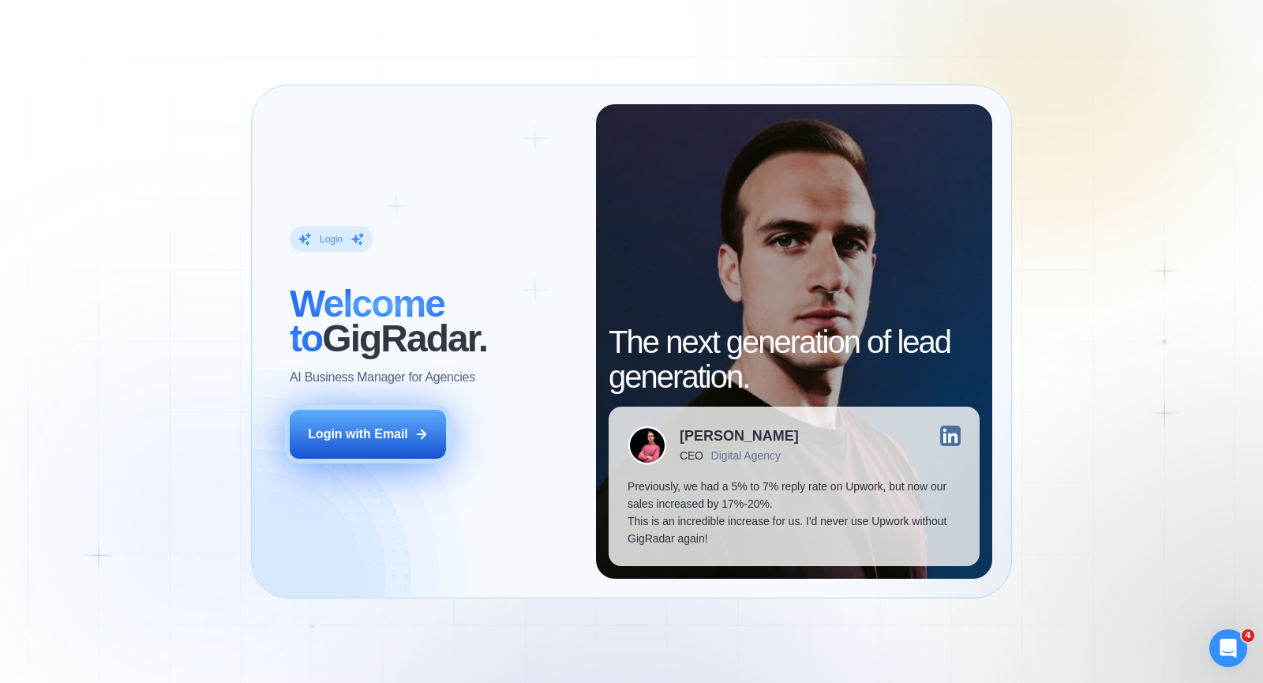
click at [414, 444] on button "Login with Email" at bounding box center [368, 434] width 156 height 49
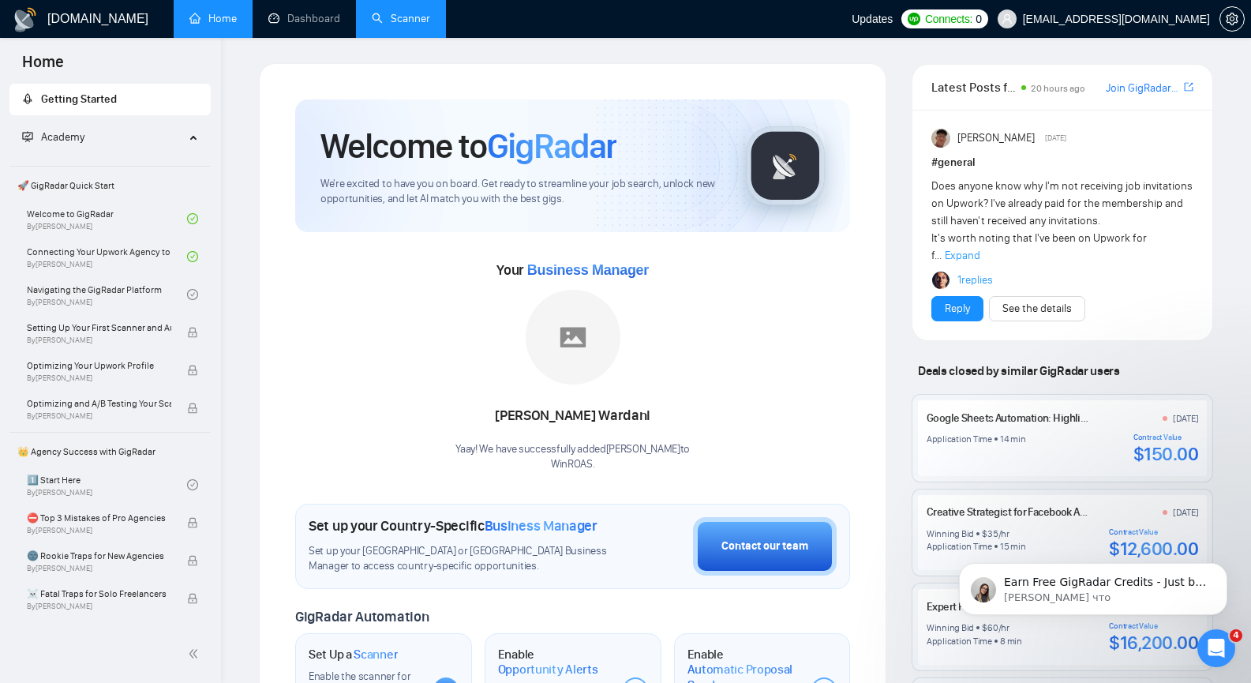
click at [402, 17] on link "Scanner" at bounding box center [401, 18] width 58 height 13
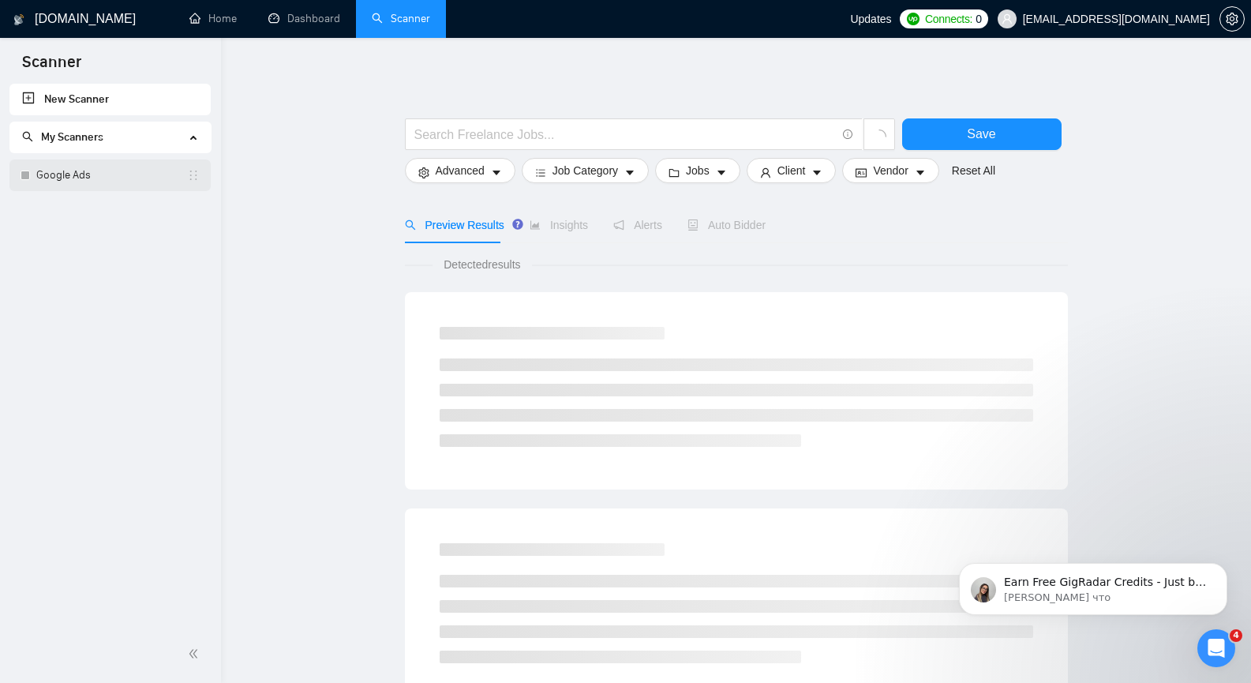
click at [133, 183] on link "Google Ads" at bounding box center [111, 175] width 151 height 32
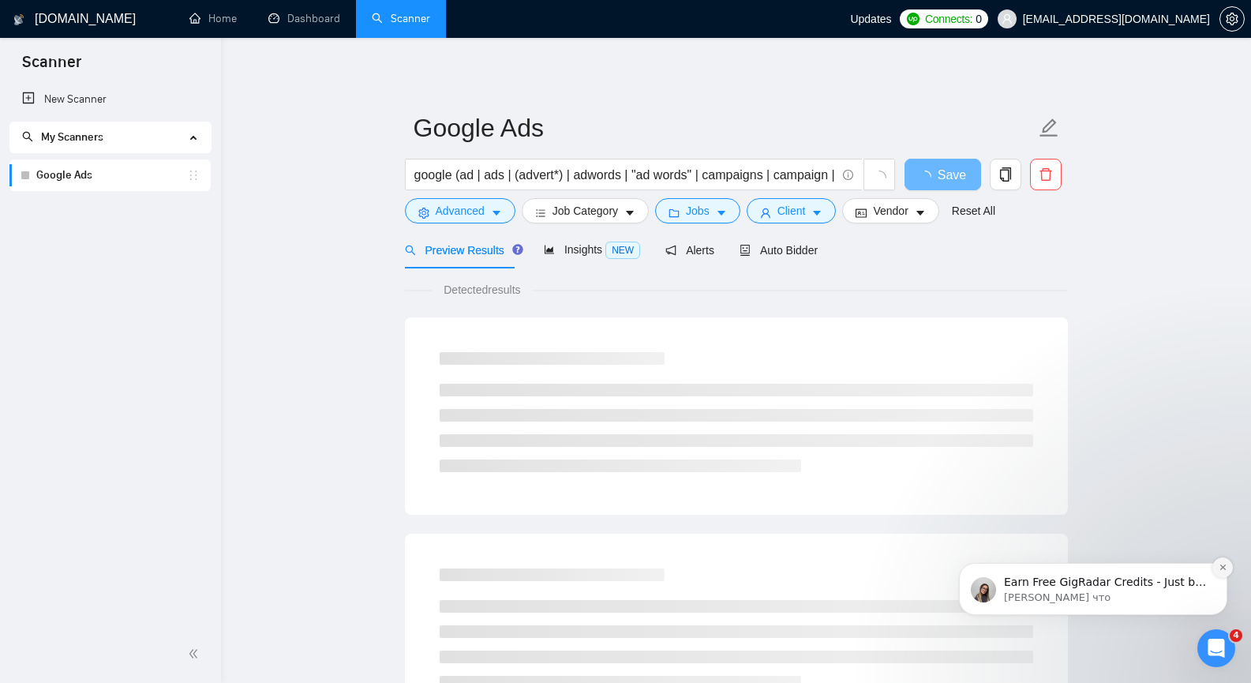
click at [1224, 569] on icon "Dismiss notification" at bounding box center [1223, 567] width 9 height 9
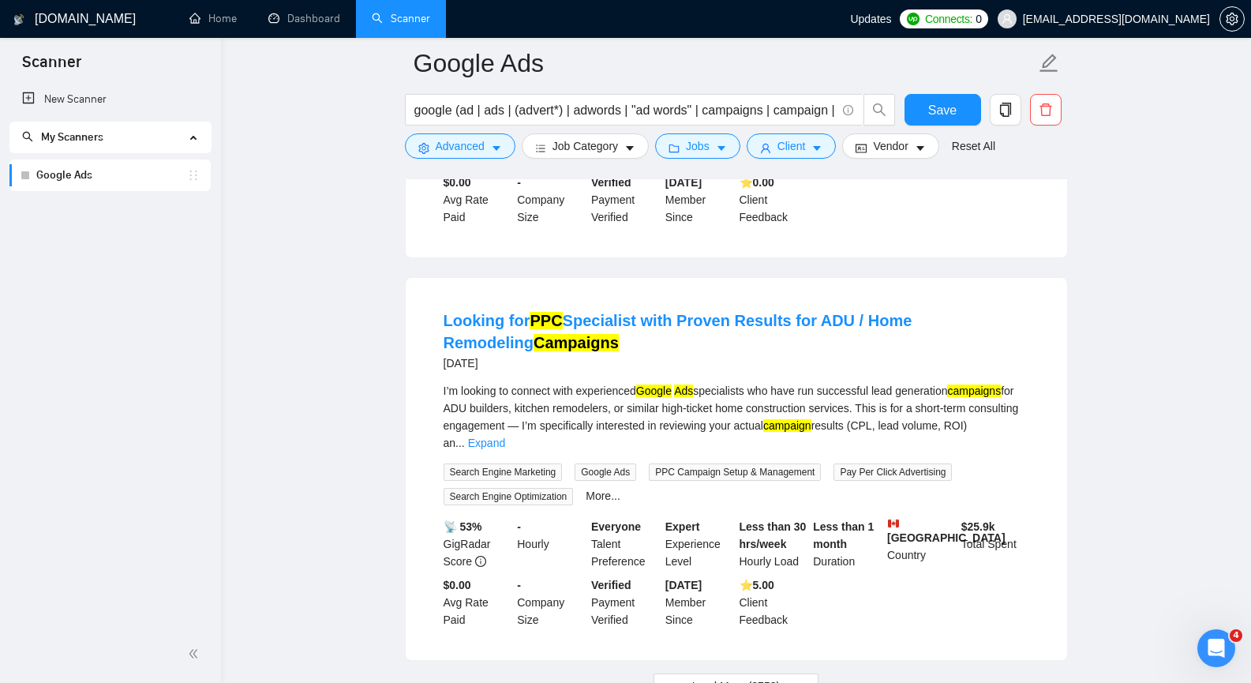
scroll to position [3316, 0]
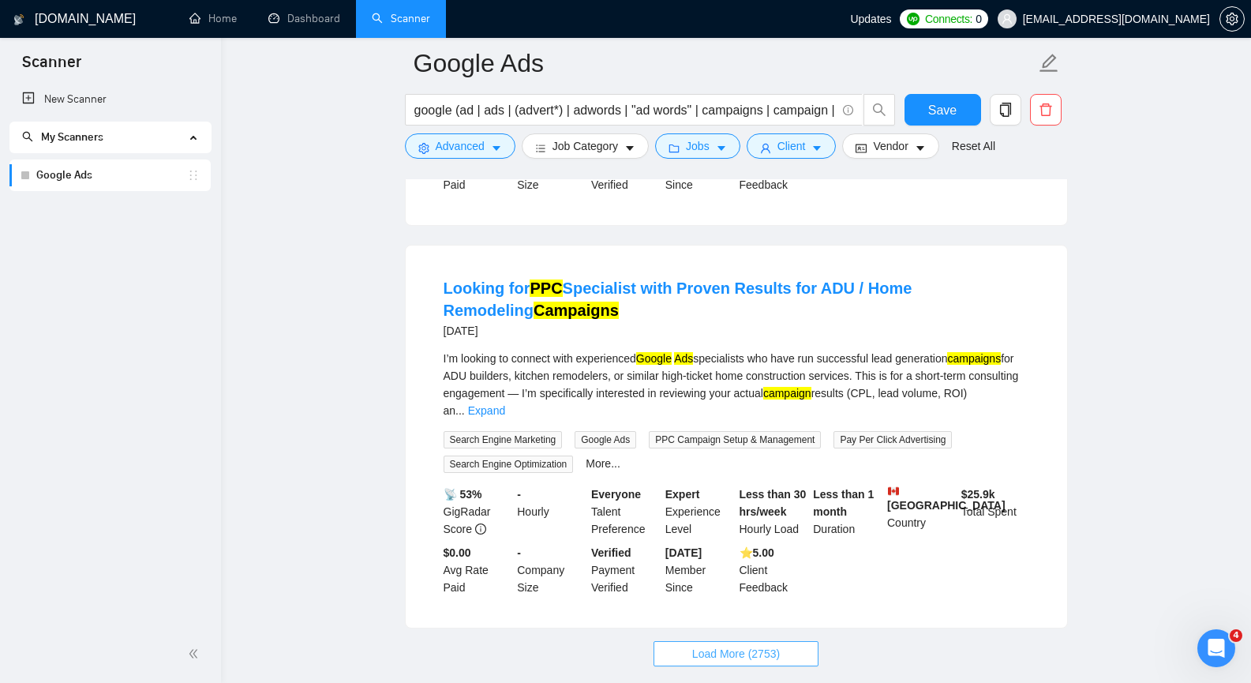
click at [722, 645] on span "Load More (2753)" at bounding box center [736, 653] width 88 height 17
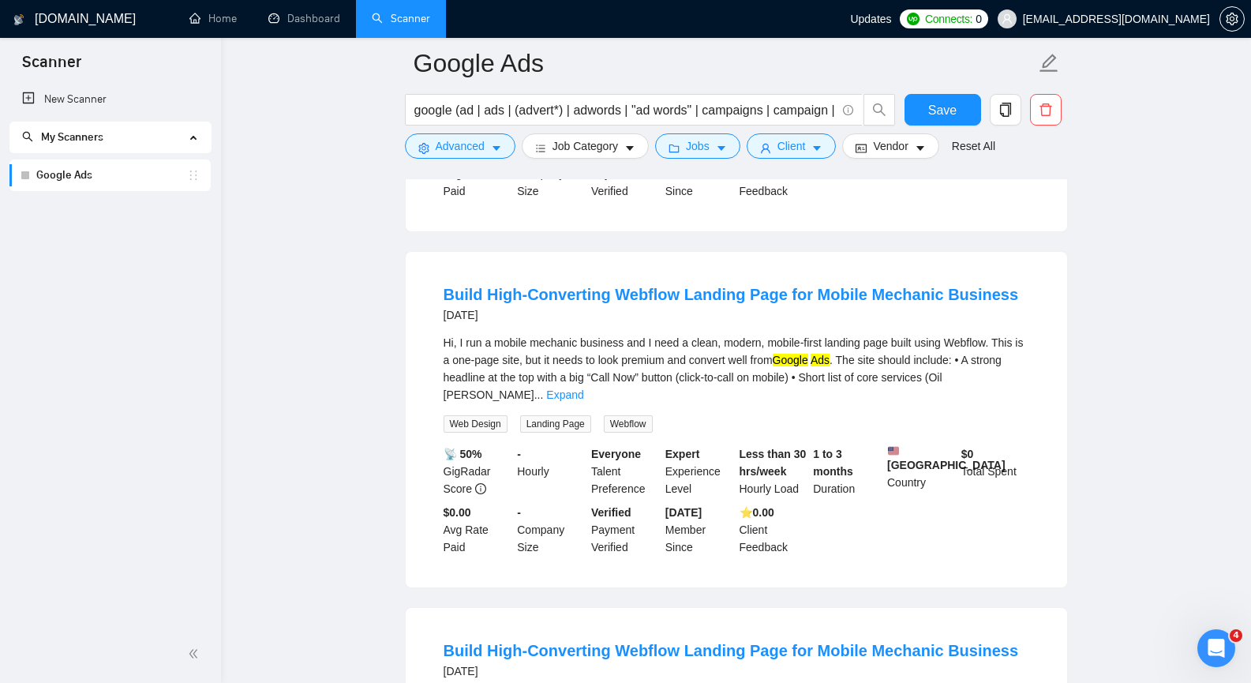
scroll to position [4737, 0]
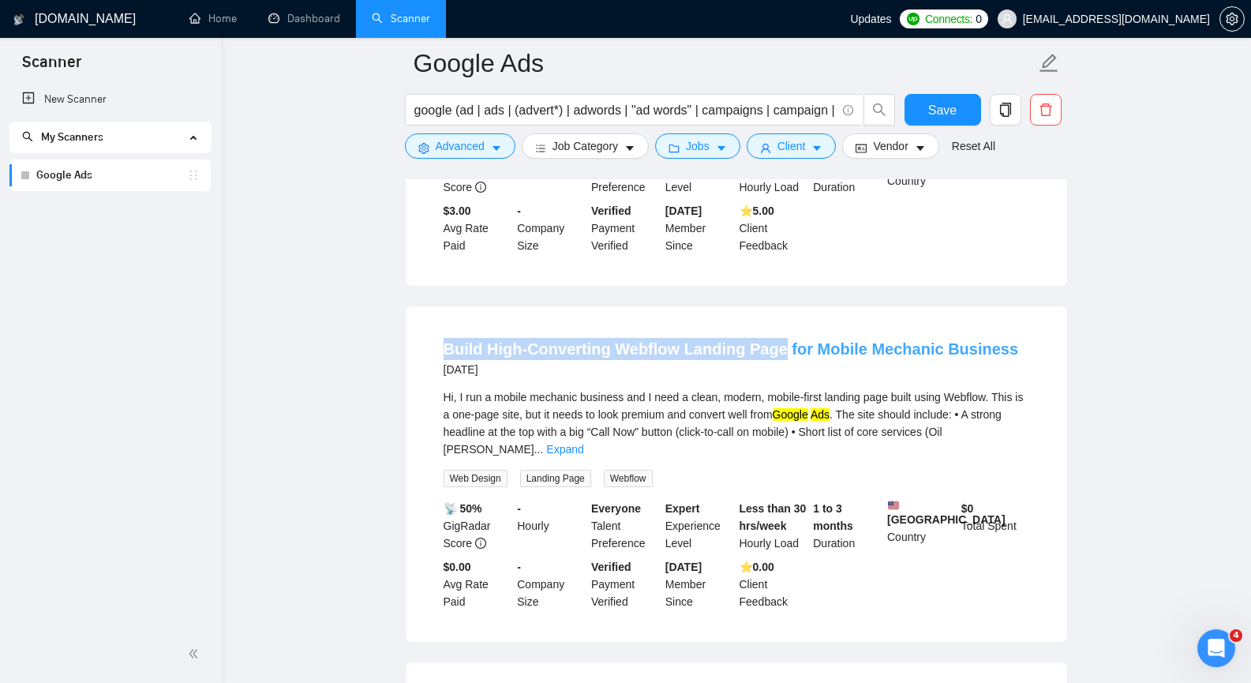
copy link "Build High-Converting Webflow Landing Page"
drag, startPoint x: 437, startPoint y: 256, endPoint x: 771, endPoint y: 276, distance: 334.5
click at [771, 325] on li "Build High-Converting Webflow Landing Page for Mobile Mechanic Business 5 days …" at bounding box center [737, 474] width 624 height 298
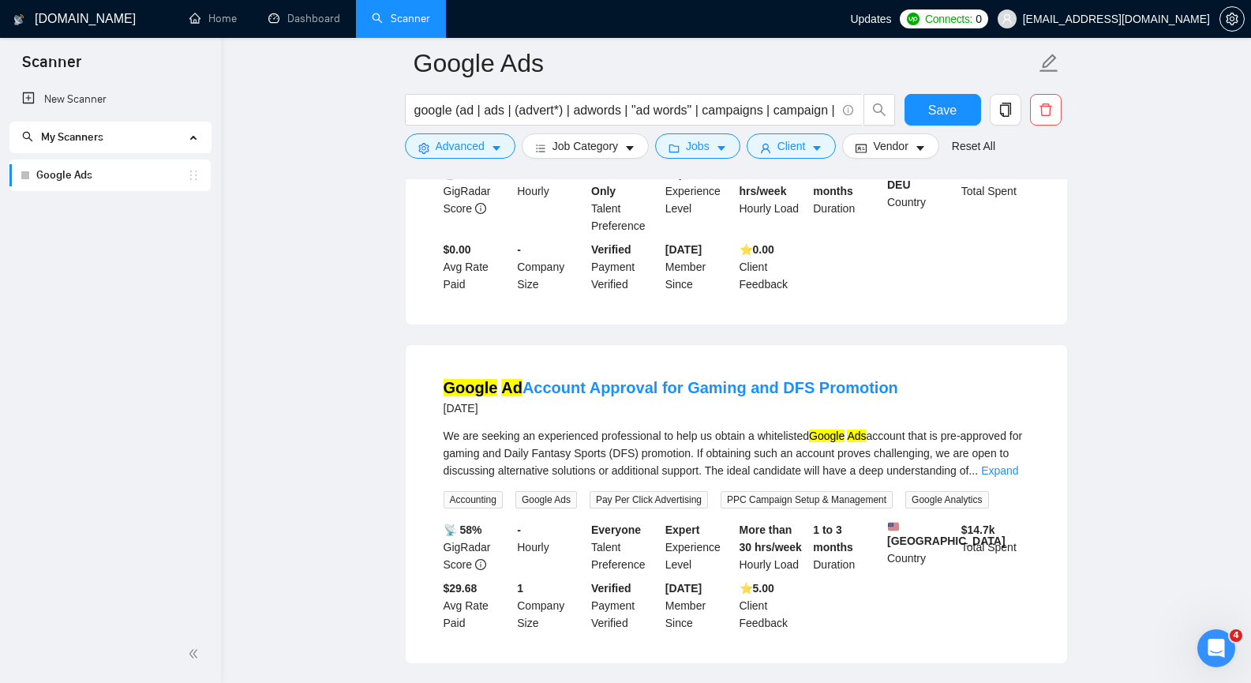
scroll to position [6158, 0]
click at [999, 463] on link "Expand" at bounding box center [999, 469] width 37 height 13
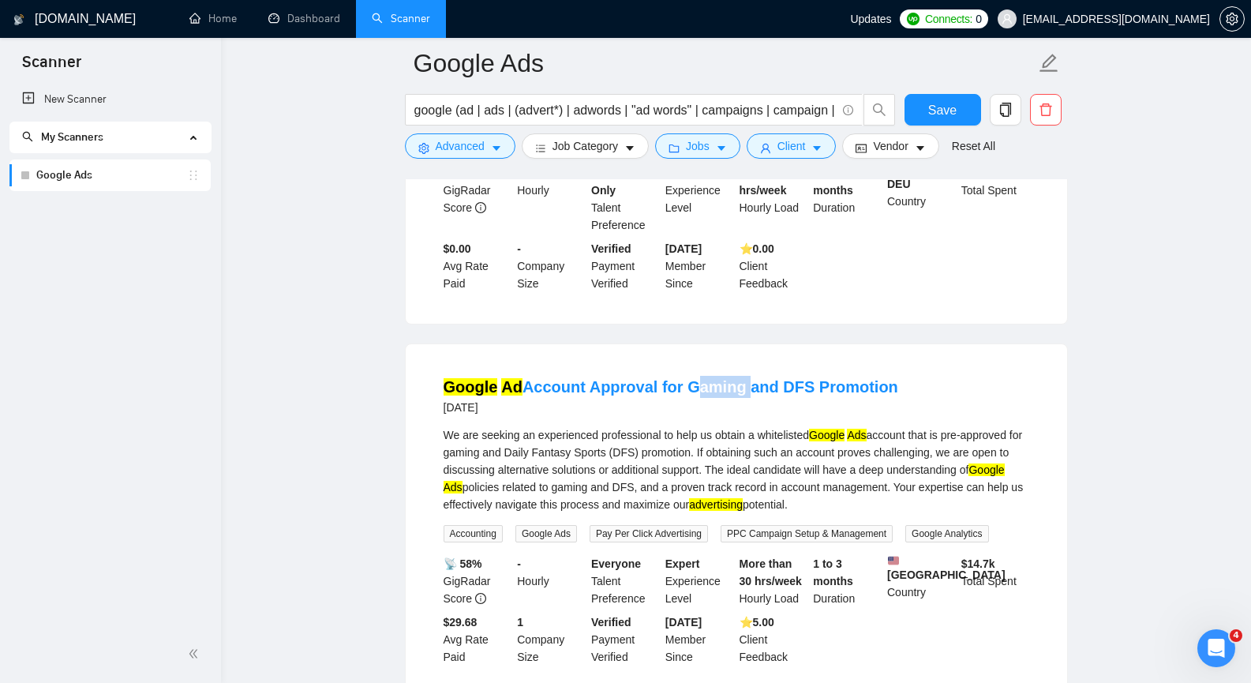
copy link "Gaming"
drag, startPoint x: 681, startPoint y: 250, endPoint x: 736, endPoint y: 247, distance: 54.6
click at [736, 363] on li "Google Ad Account Approval for Gaming and DFS Promotion 5 days ago We are seeki…" at bounding box center [737, 520] width 624 height 315
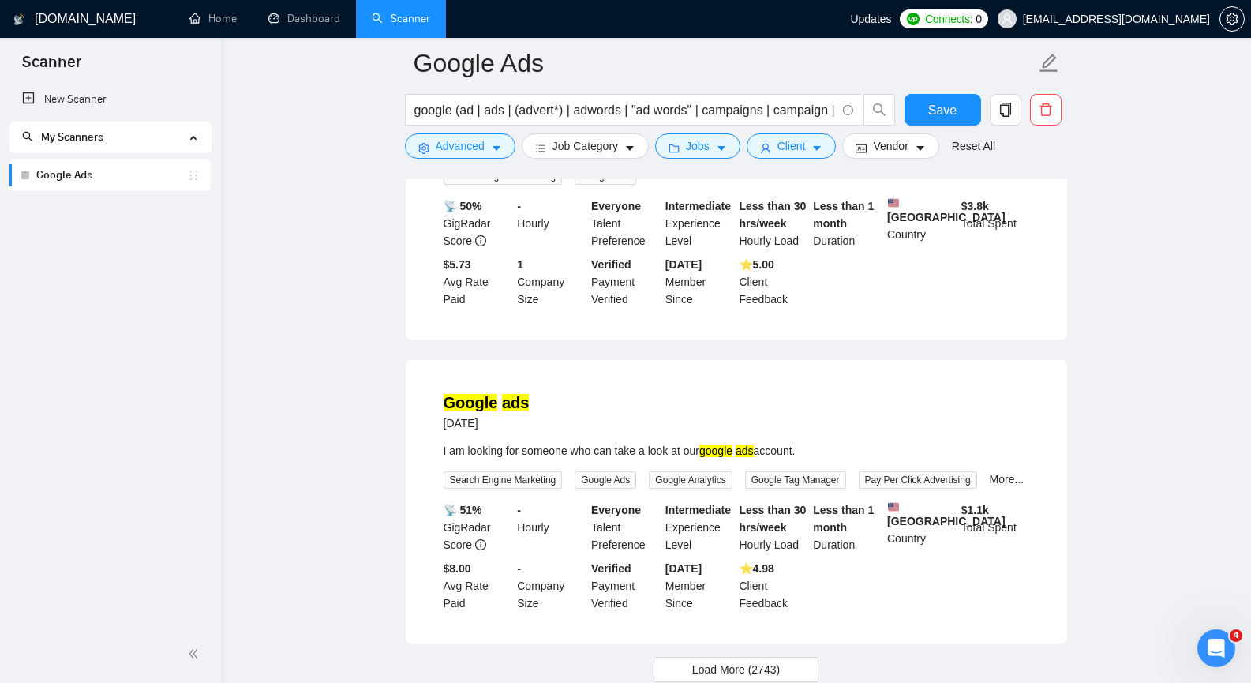
scroll to position [6861, 0]
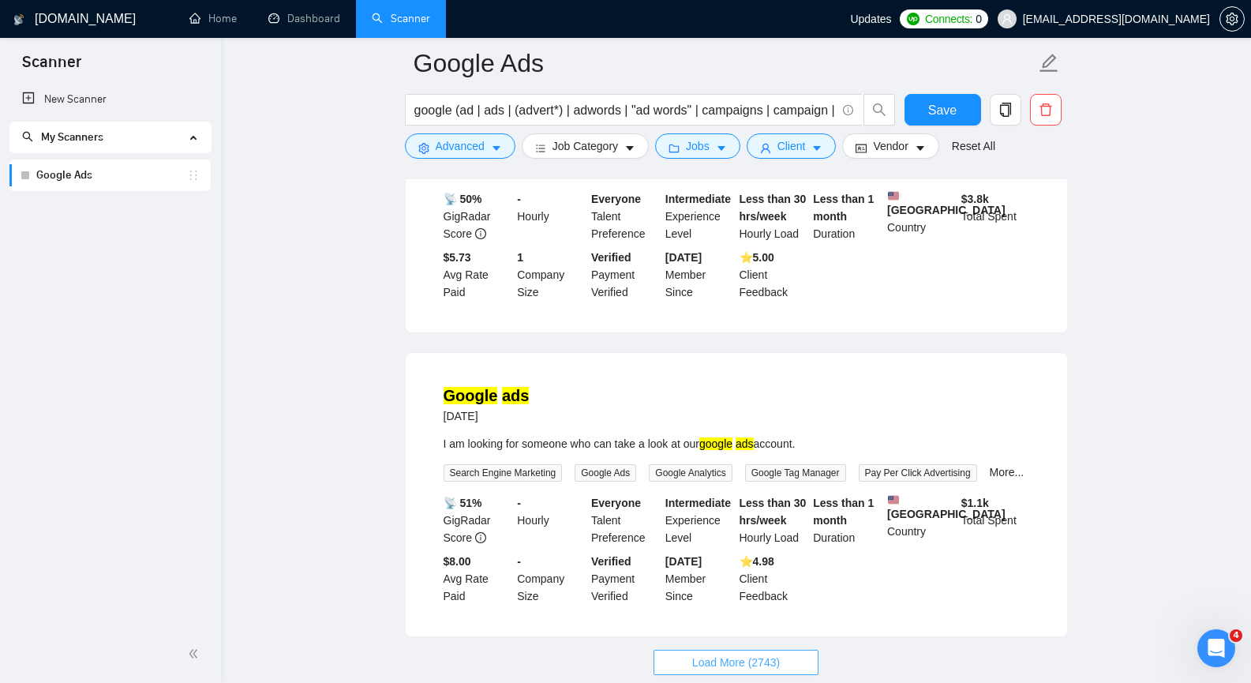
click at [695, 650] on button "Load More (2743)" at bounding box center [736, 662] width 165 height 25
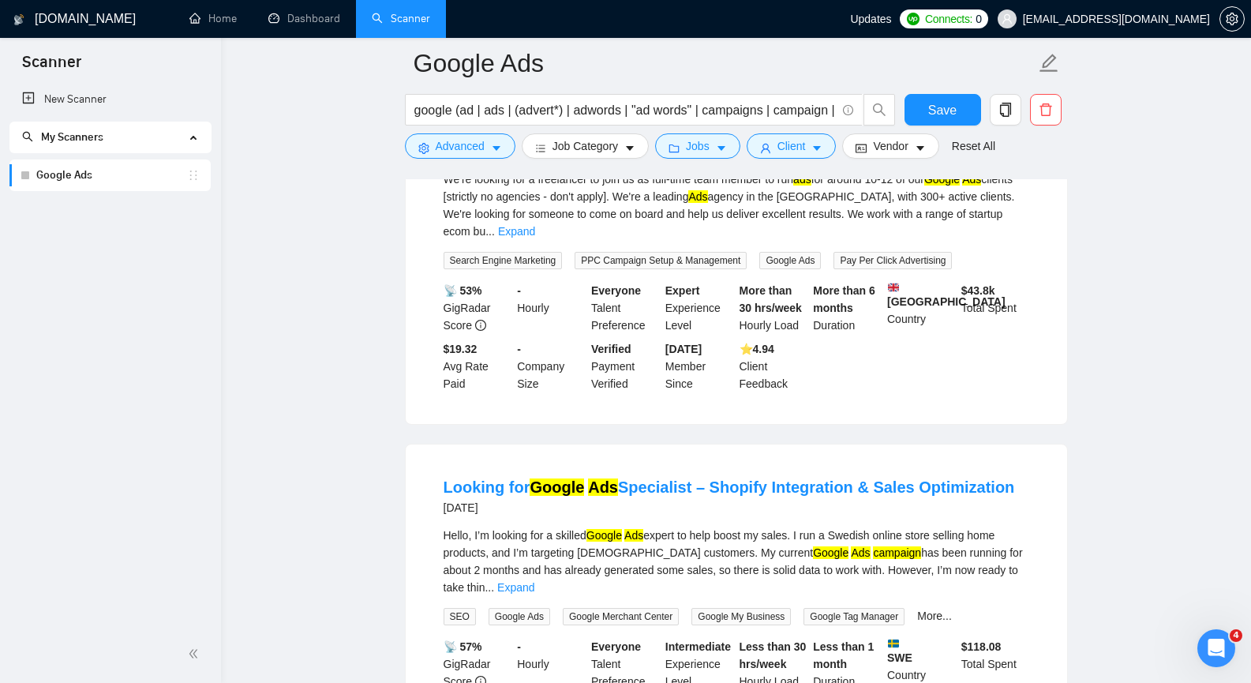
scroll to position [10292, 0]
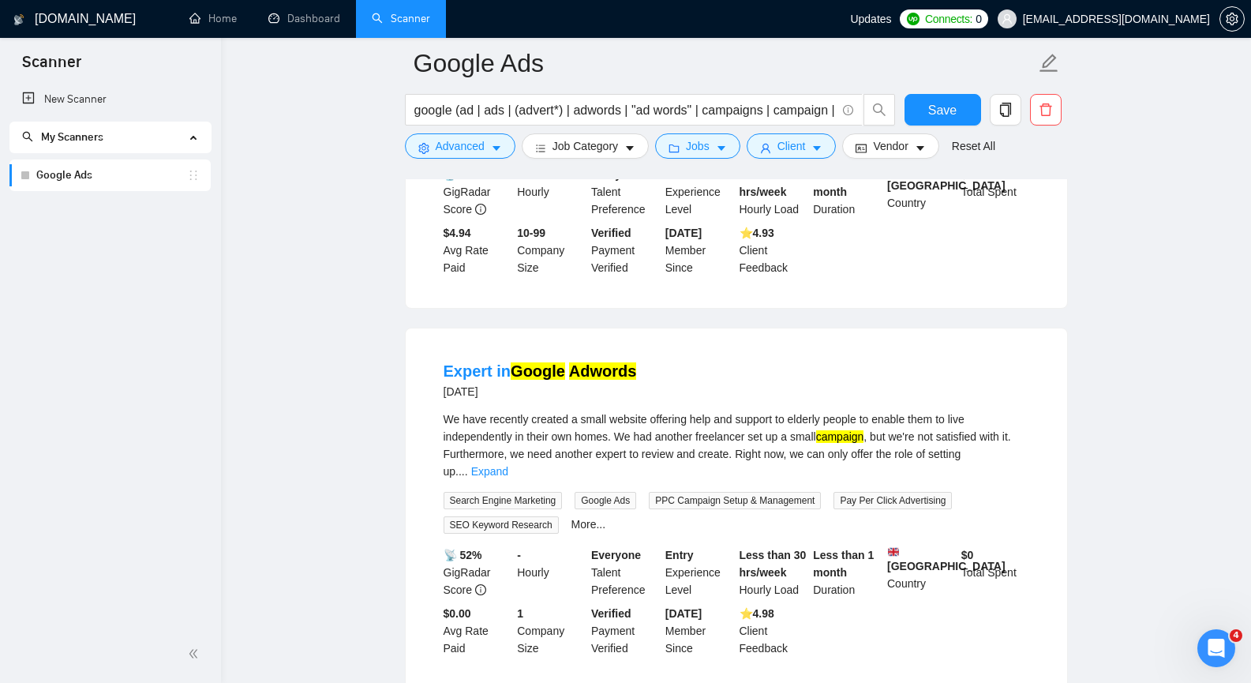
scroll to position [13968, 0]
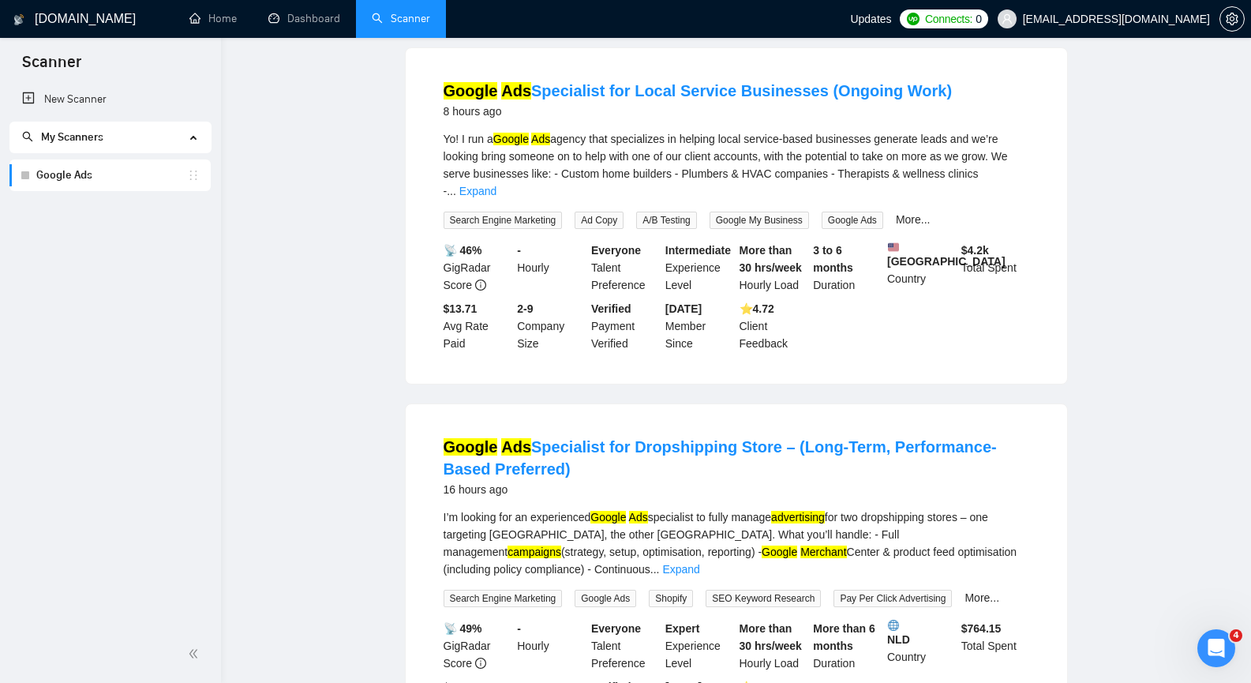
scroll to position [0, 0]
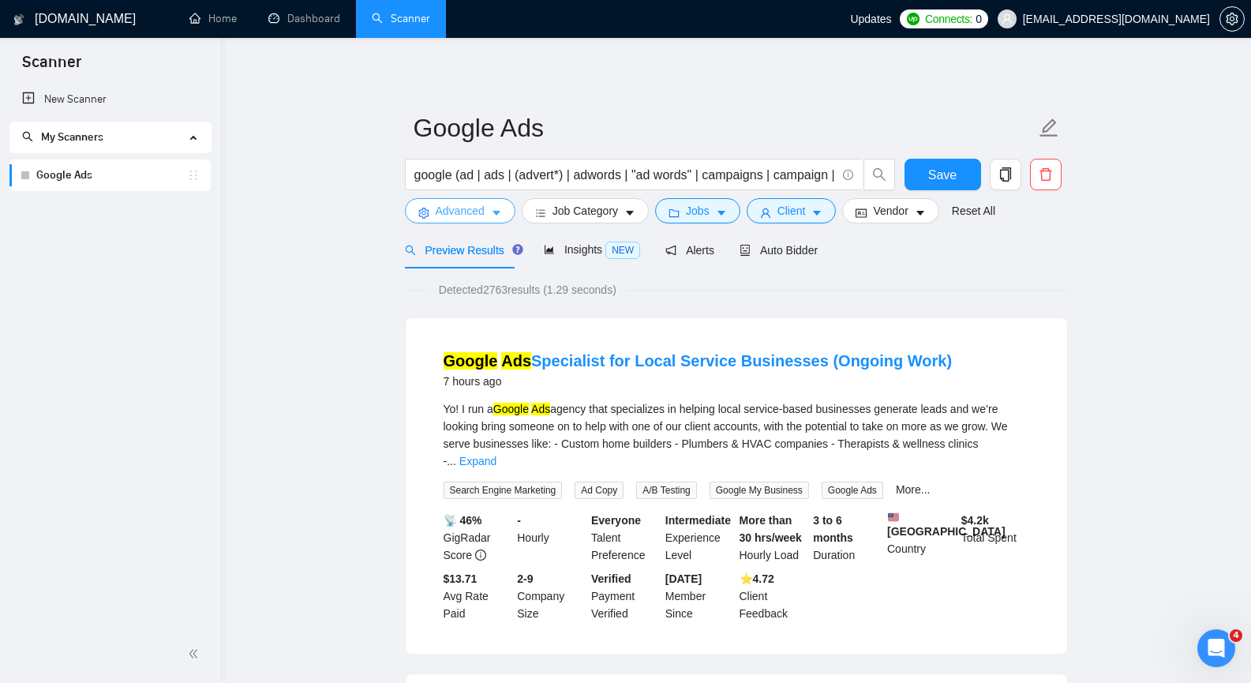
click at [498, 209] on icon "caret-down" at bounding box center [496, 213] width 11 height 11
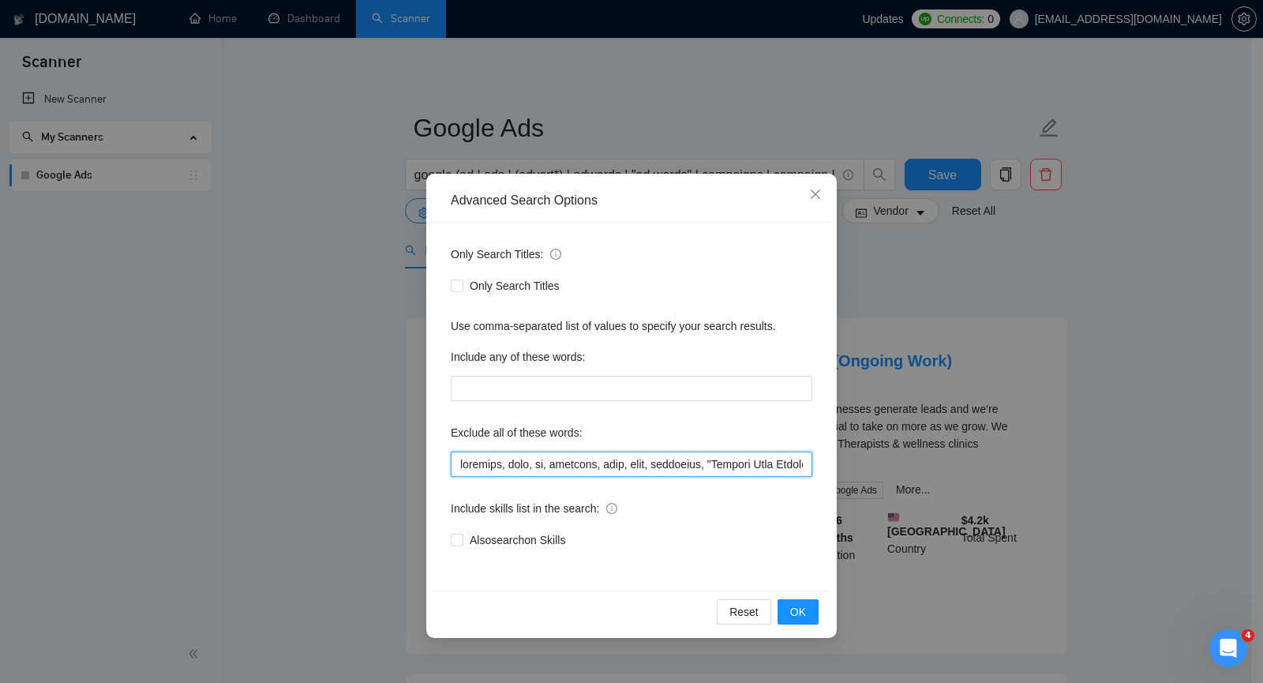
click at [552, 462] on input "text" at bounding box center [632, 464] width 362 height 25
paste input "Build High-Converting Webflow Landing Page"
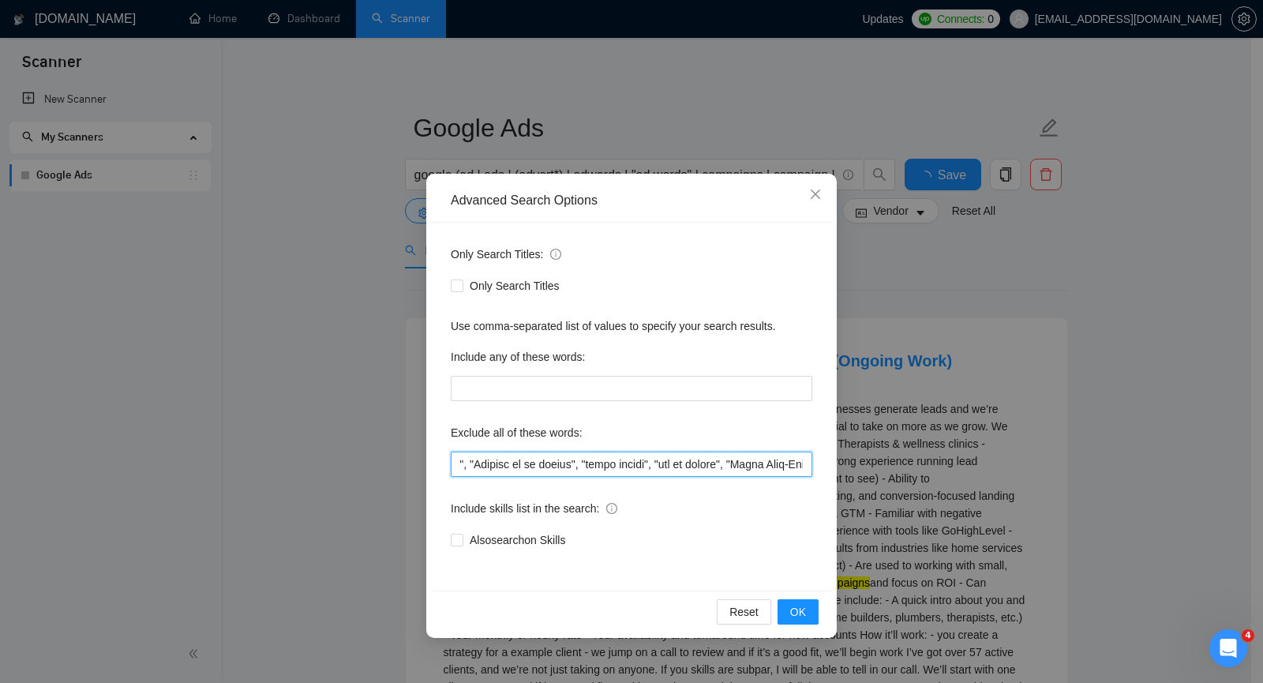
scroll to position [0, 0]
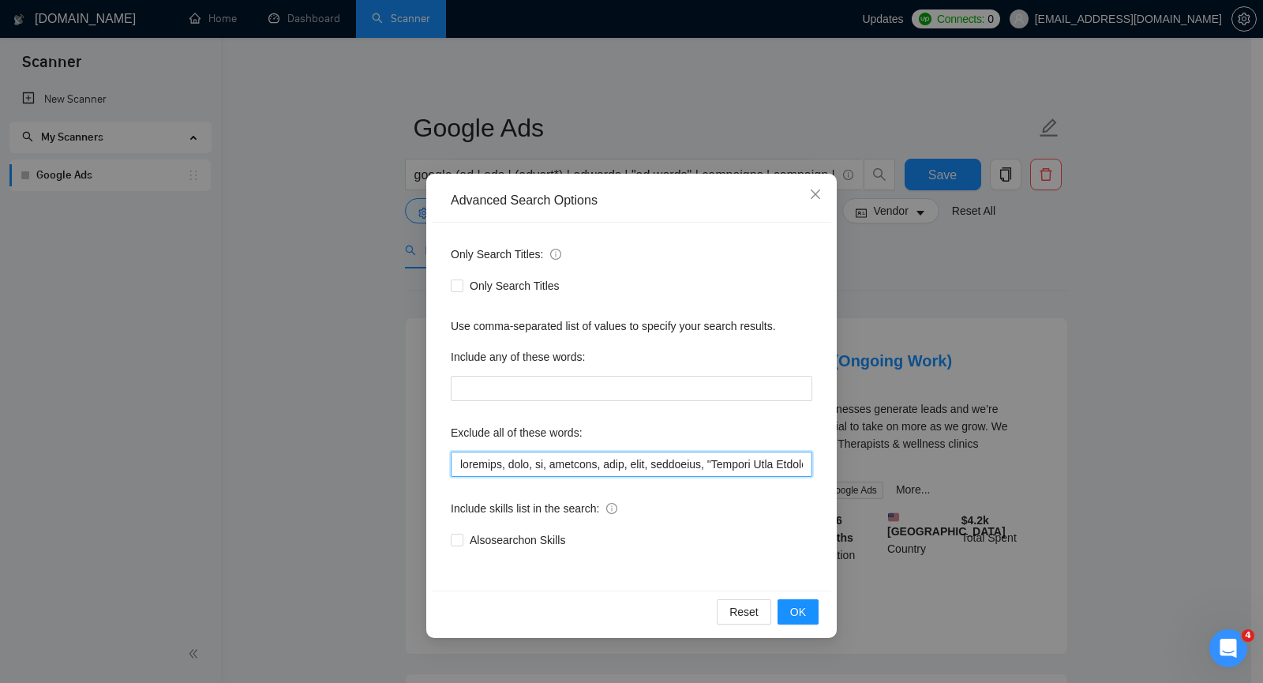
click at [637, 459] on input "text" at bounding box center [632, 464] width 362 height 25
paste input "Gaming"
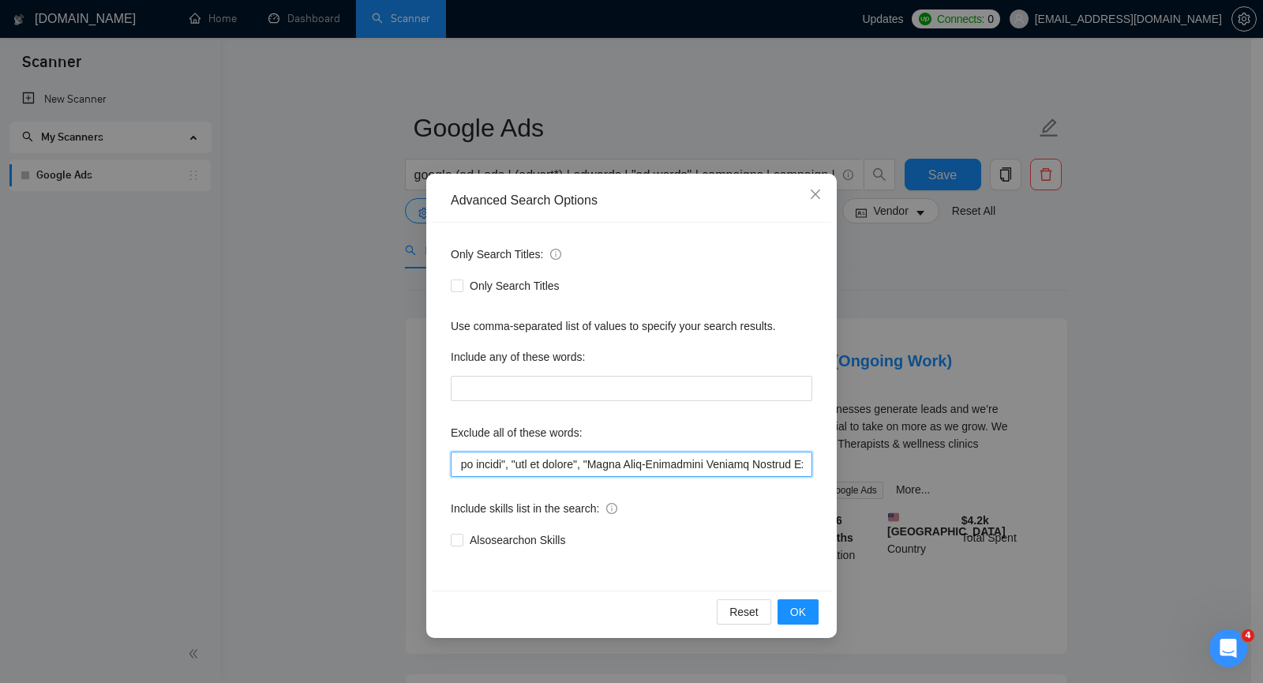
scroll to position [0, 11487]
type input "facebook, meta, fb, intagram, inst, bing, microsoft, "Landing Page Optimization…"
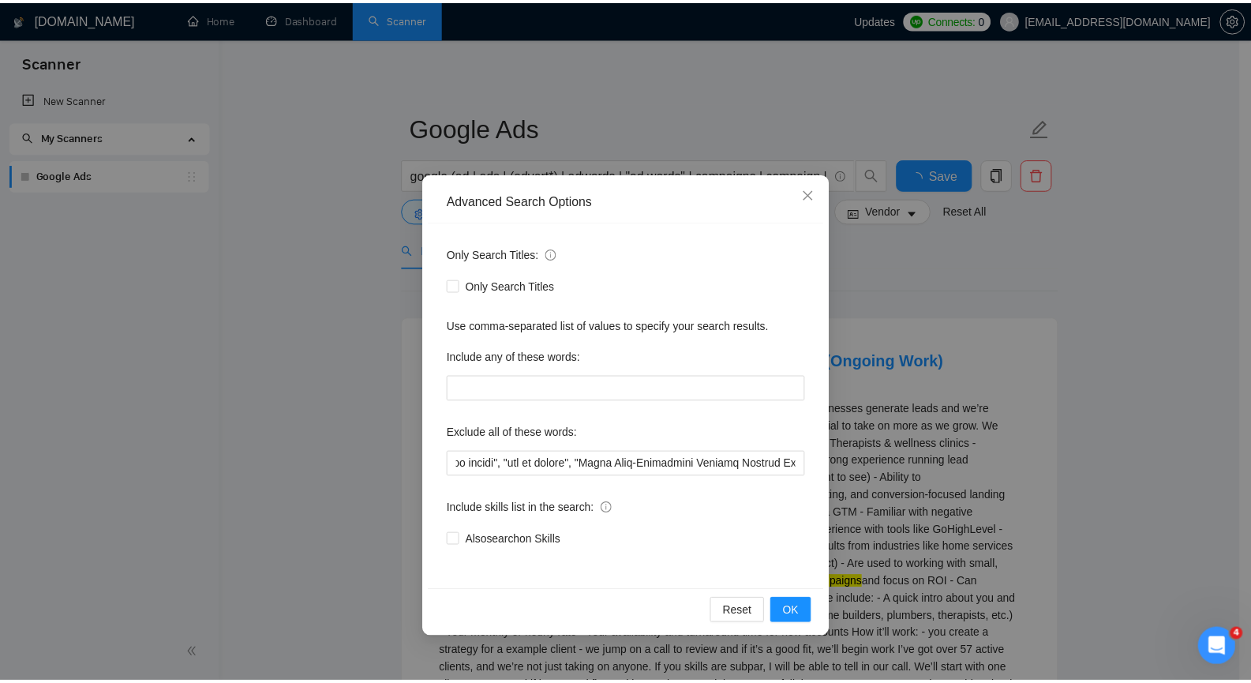
scroll to position [0, 0]
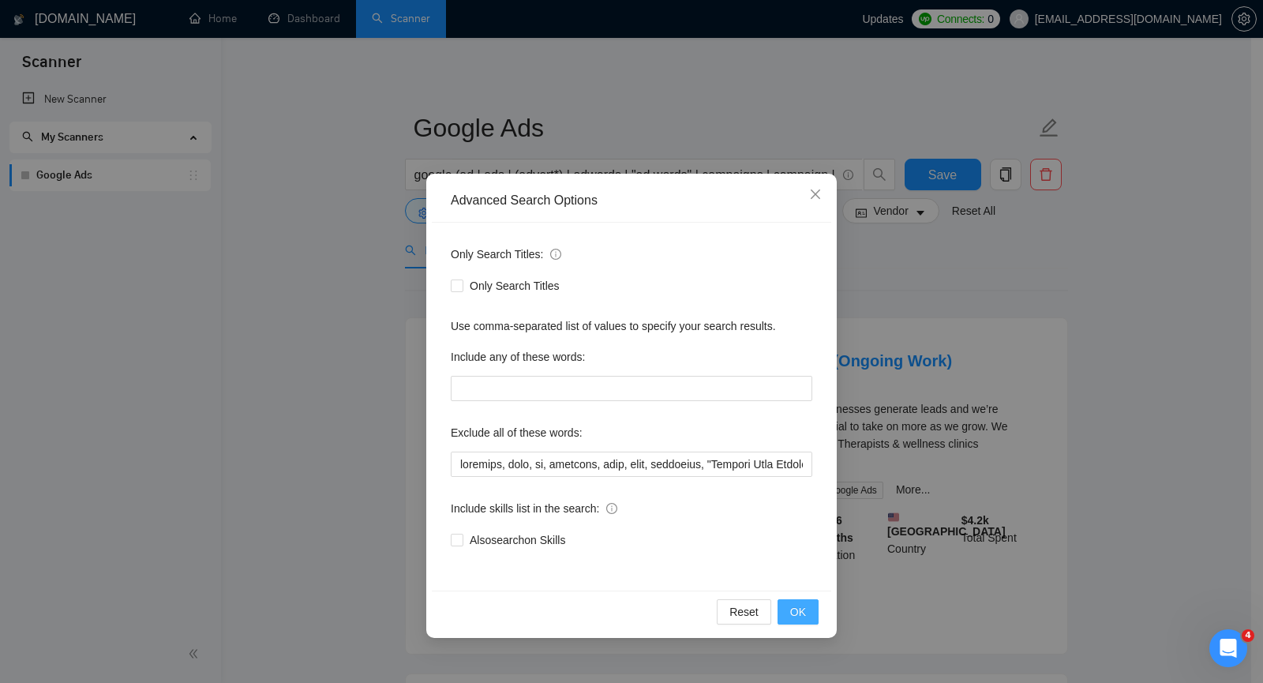
click at [800, 609] on span "OK" at bounding box center [798, 611] width 16 height 17
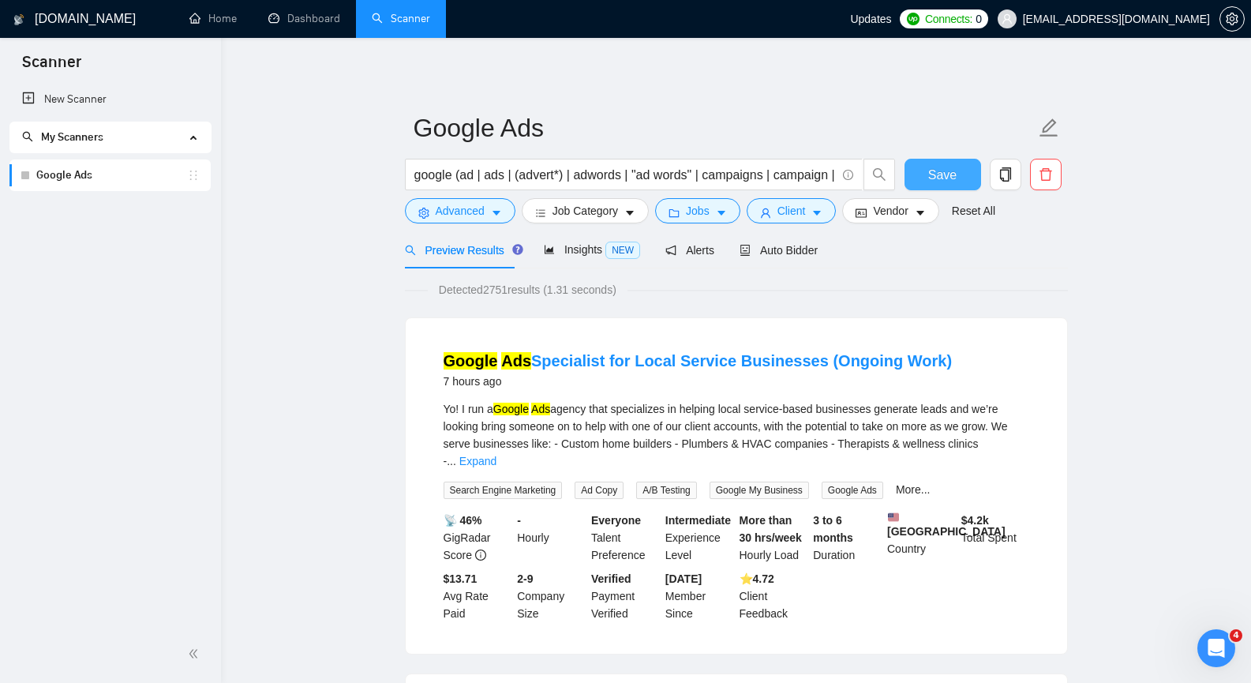
click at [953, 178] on span "Save" at bounding box center [942, 175] width 28 height 20
click at [586, 253] on span "Insights NEW" at bounding box center [592, 249] width 96 height 13
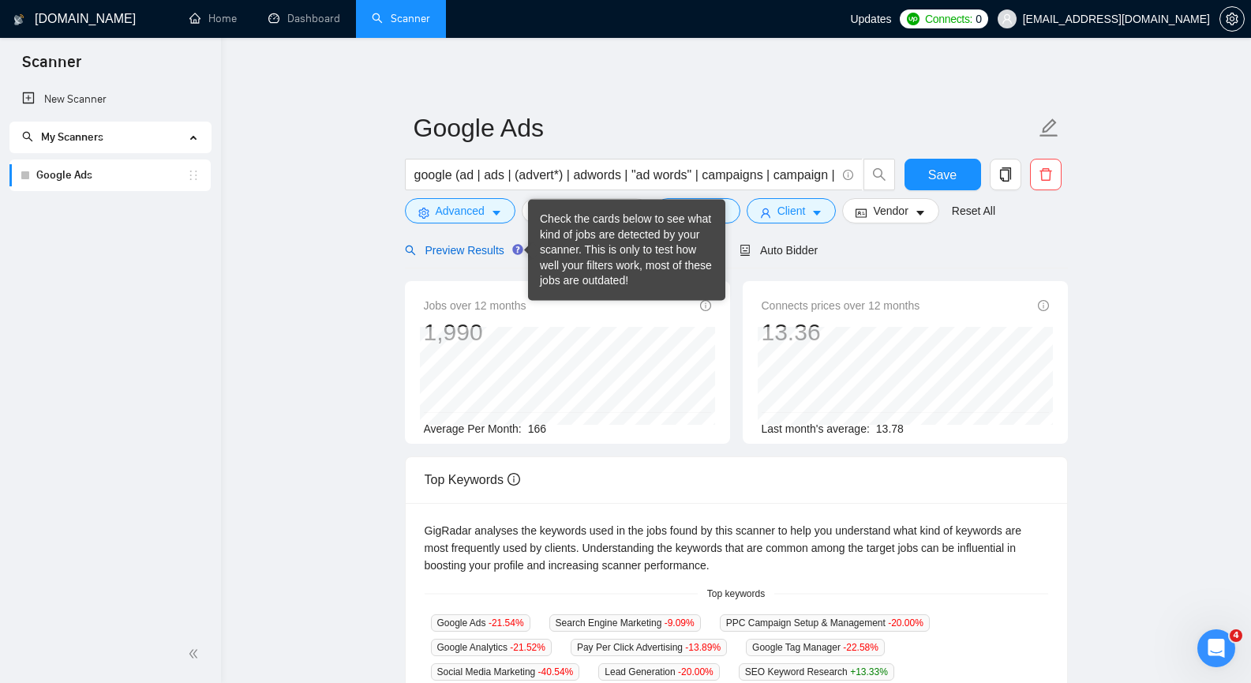
click at [492, 248] on span "Preview Results" at bounding box center [462, 250] width 114 height 13
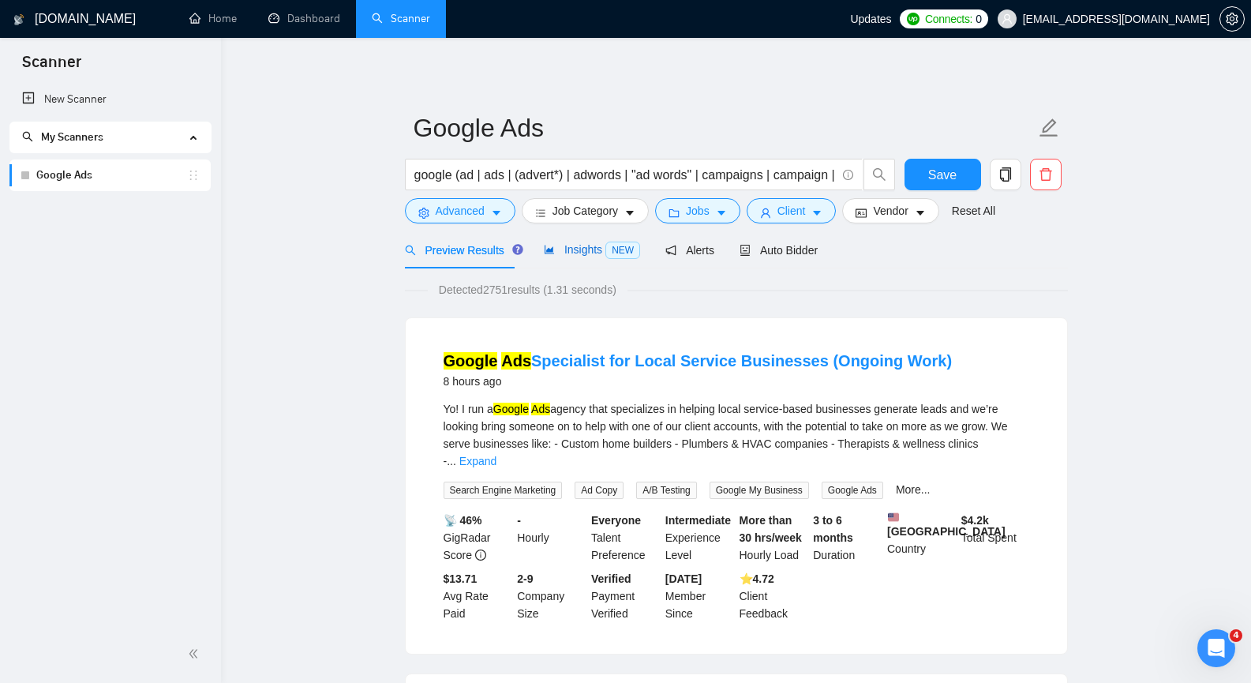
click at [595, 241] on div "Insights NEW" at bounding box center [592, 250] width 96 height 18
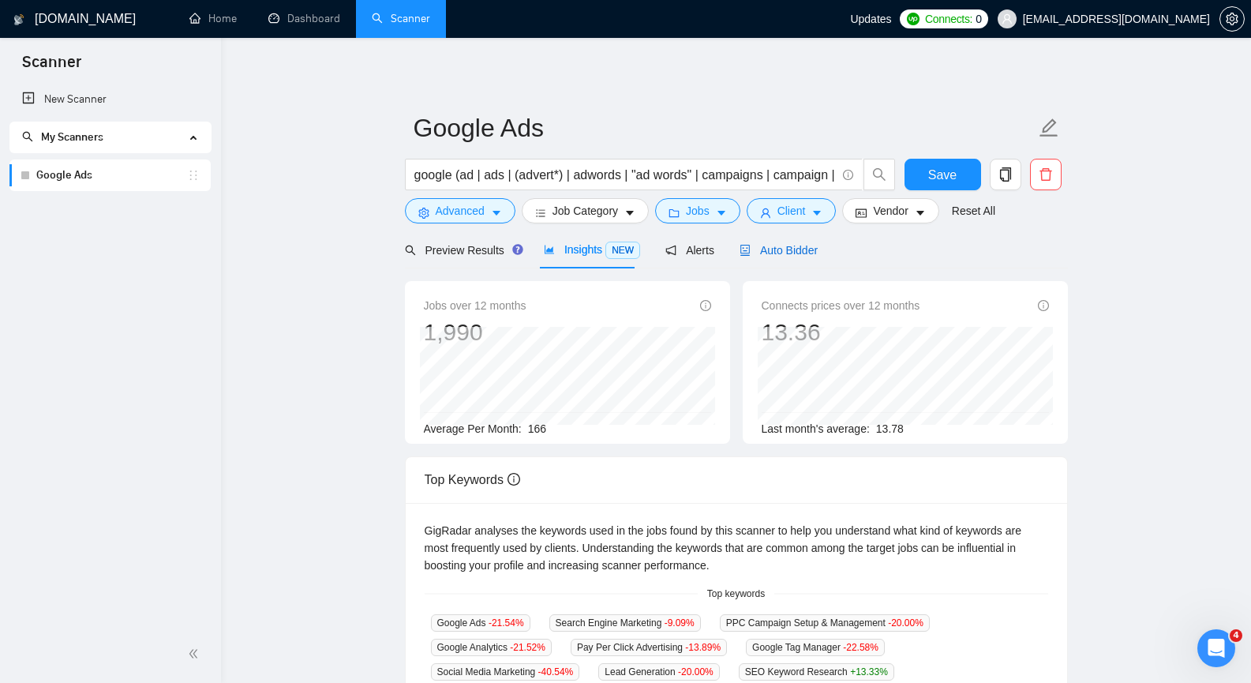
click at [772, 254] on span "Auto Bidder" at bounding box center [779, 250] width 78 height 13
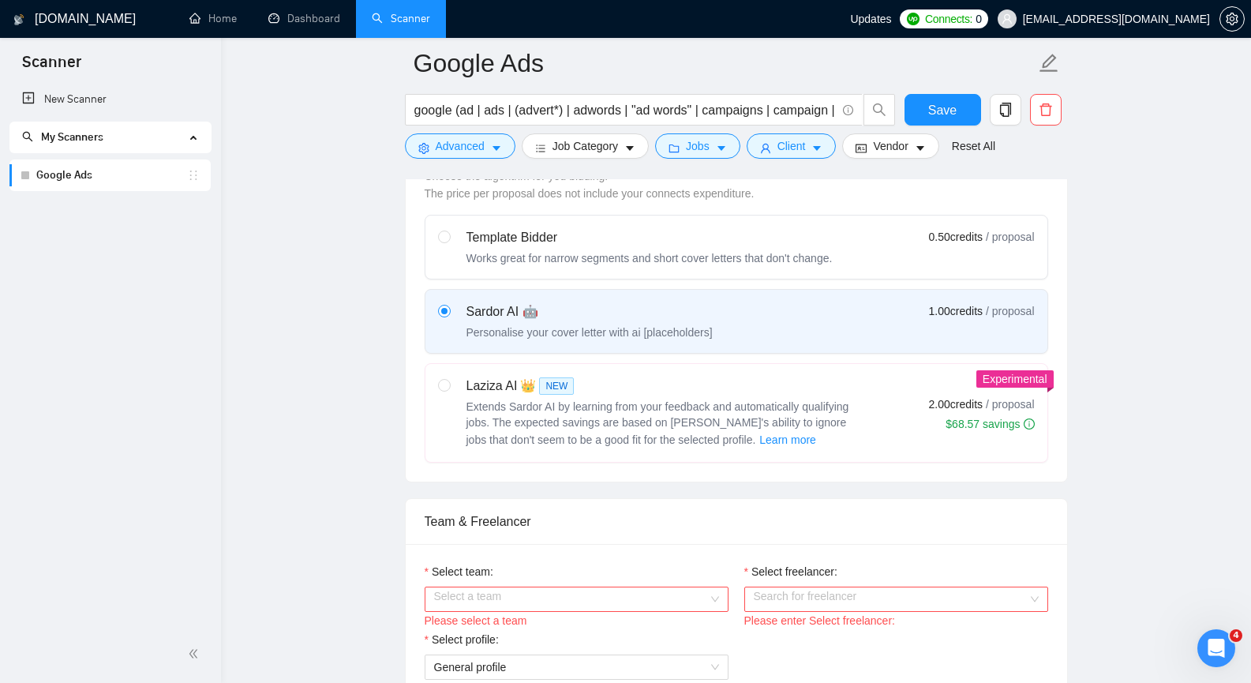
scroll to position [474, 0]
click at [441, 381] on input "radio" at bounding box center [443, 383] width 11 height 11
radio input "true"
radio input "false"
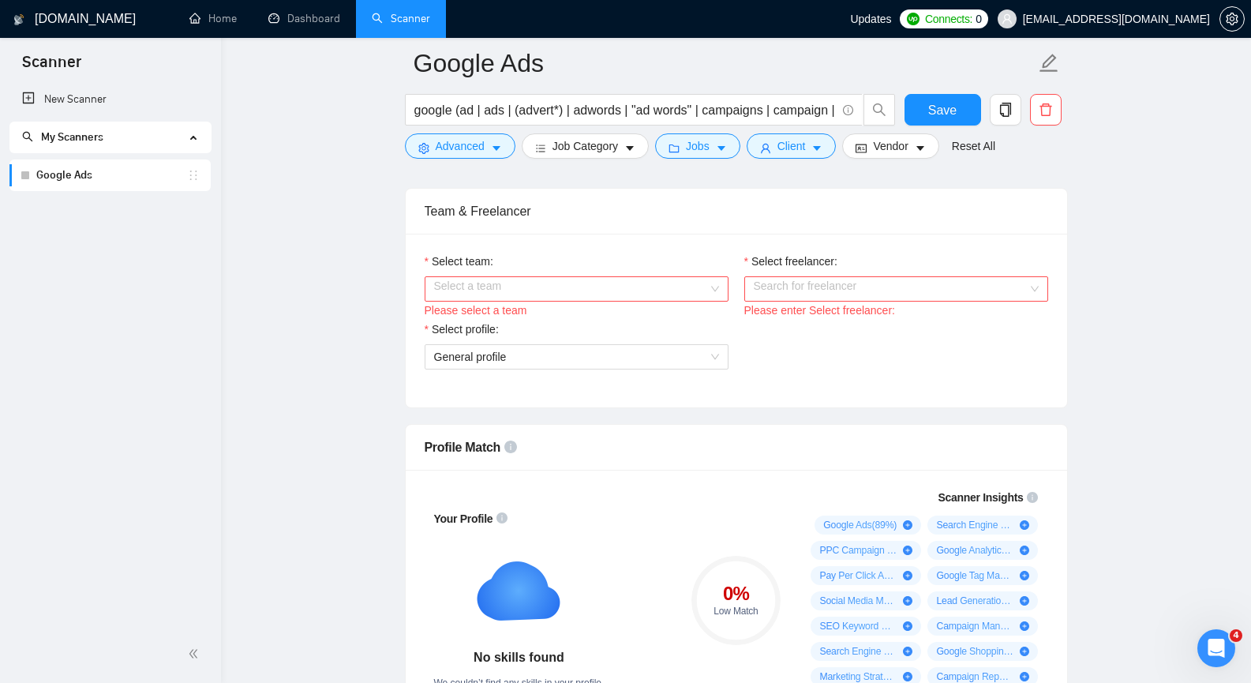
scroll to position [710, 0]
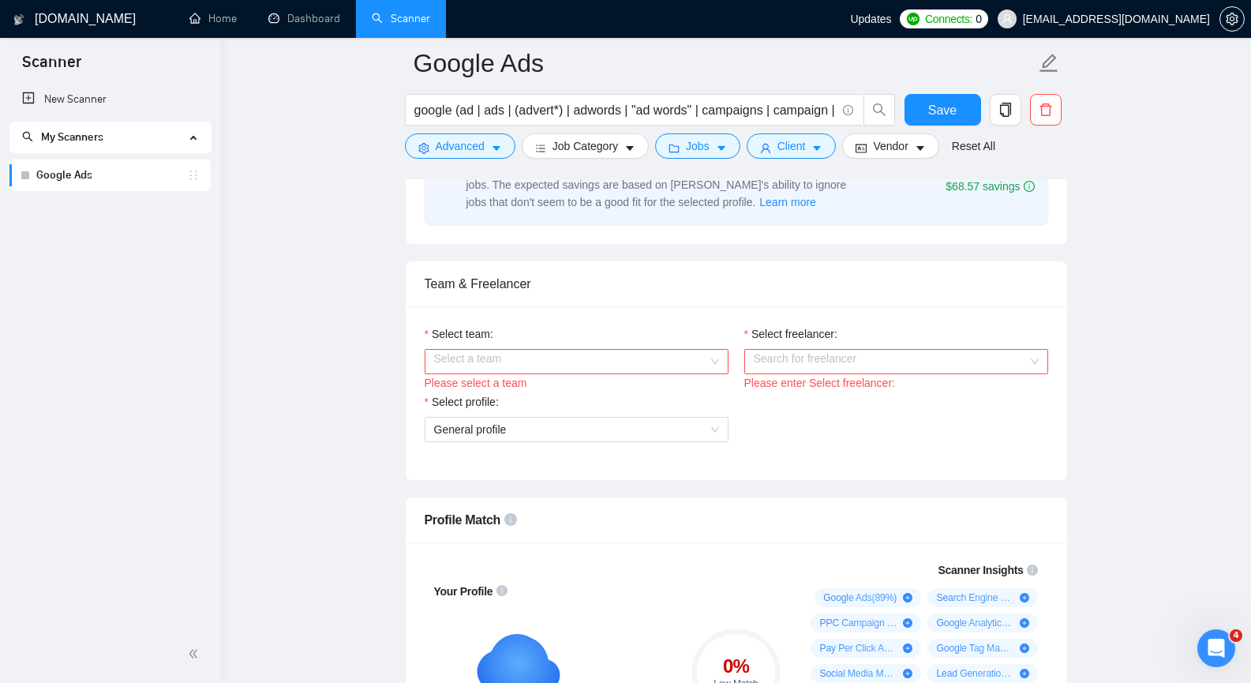
click at [804, 359] on input "Select freelancer:" at bounding box center [891, 362] width 274 height 24
click at [663, 368] on input "Select team:" at bounding box center [571, 362] width 274 height 24
click at [613, 386] on div "WinROAS" at bounding box center [575, 392] width 285 height 17
click at [783, 361] on input "Select freelancer:" at bounding box center [891, 362] width 274 height 24
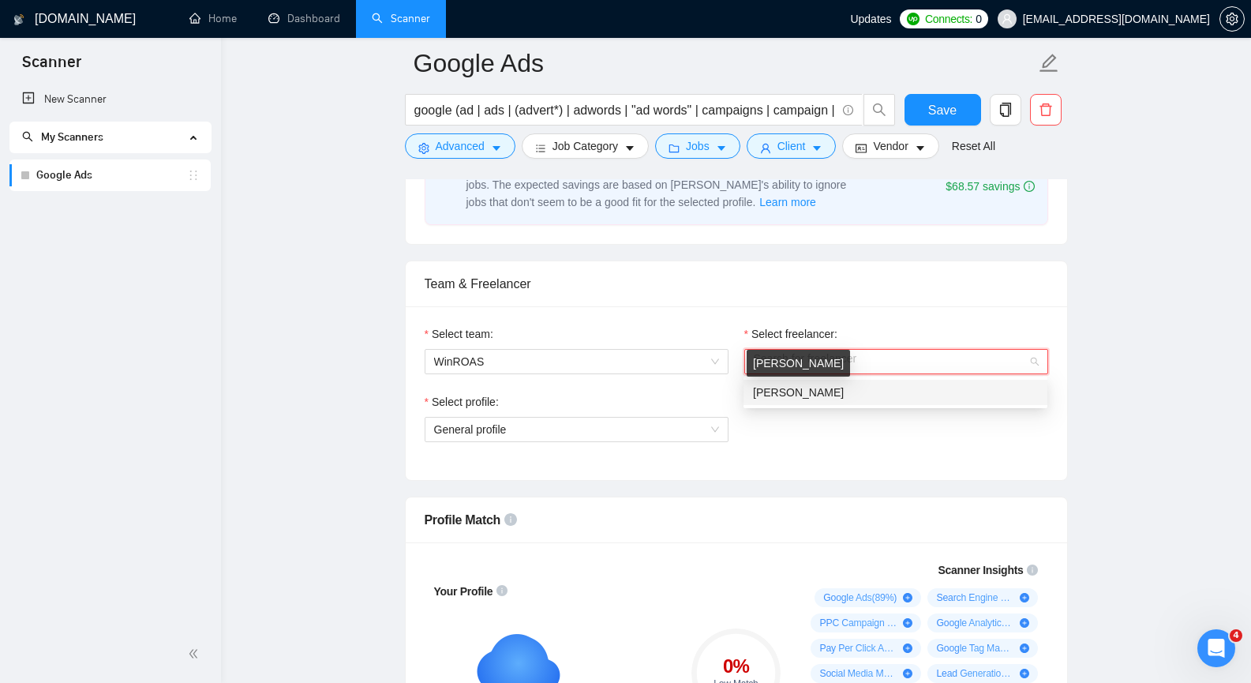
click at [780, 395] on span "[PERSON_NAME]" at bounding box center [798, 392] width 91 height 13
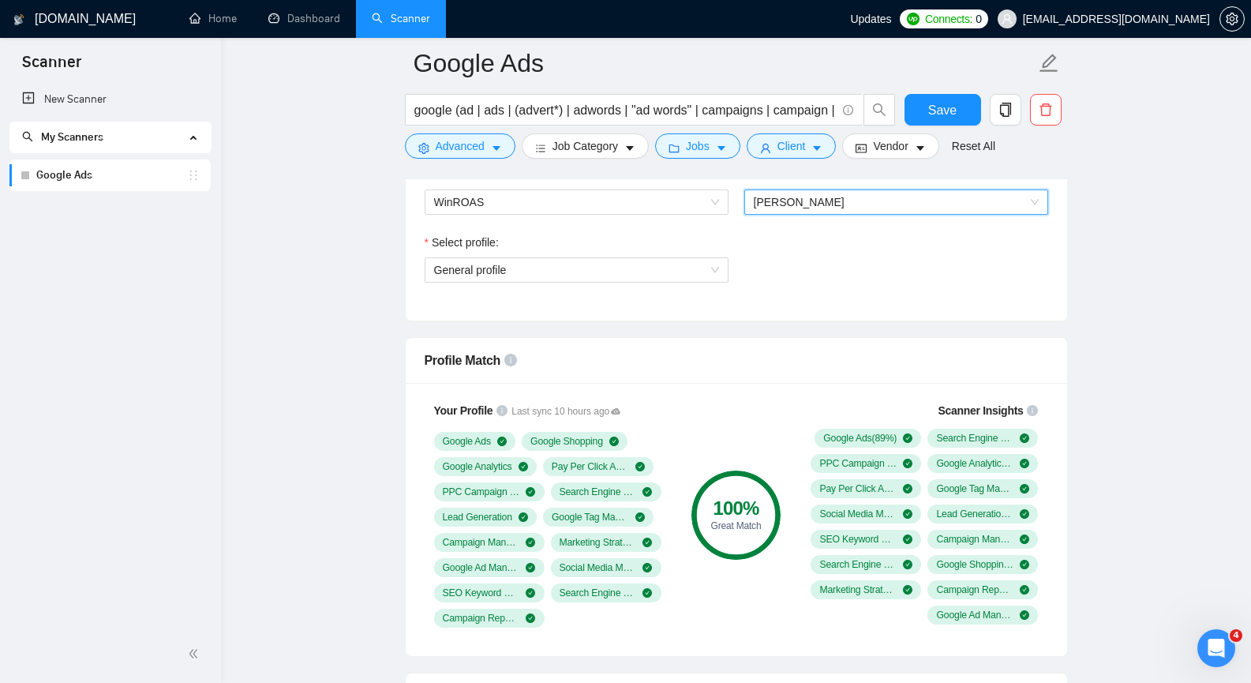
scroll to position [868, 0]
click at [522, 268] on span "General profile" at bounding box center [576, 272] width 285 height 24
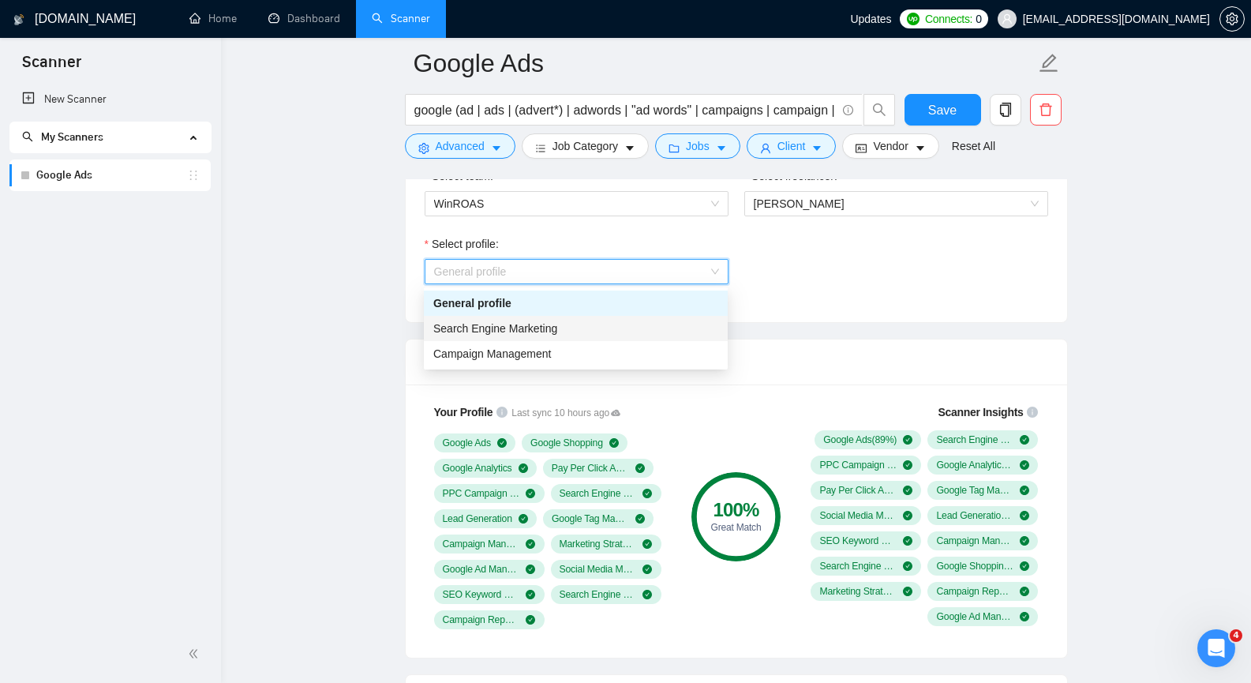
click at [504, 324] on span "Search Engine Marketing" at bounding box center [495, 328] width 124 height 13
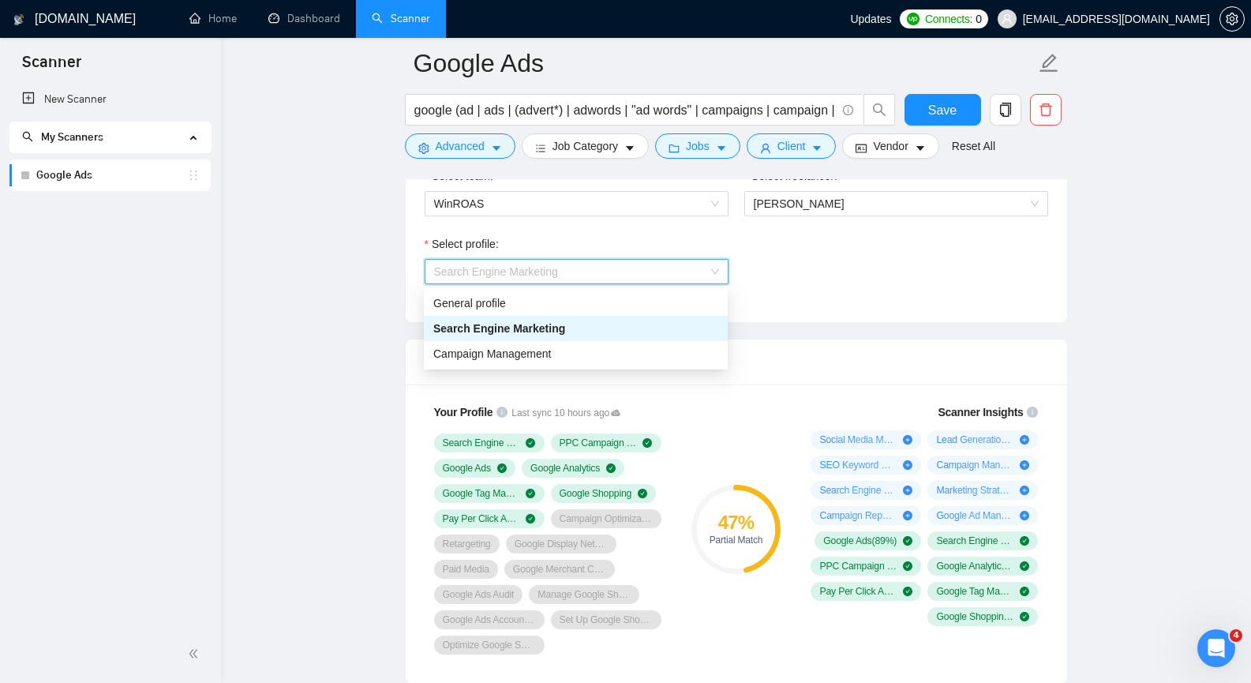
click at [515, 274] on span "Search Engine Marketing" at bounding box center [496, 271] width 124 height 13
click at [498, 348] on span "Campaign Management" at bounding box center [492, 353] width 118 height 13
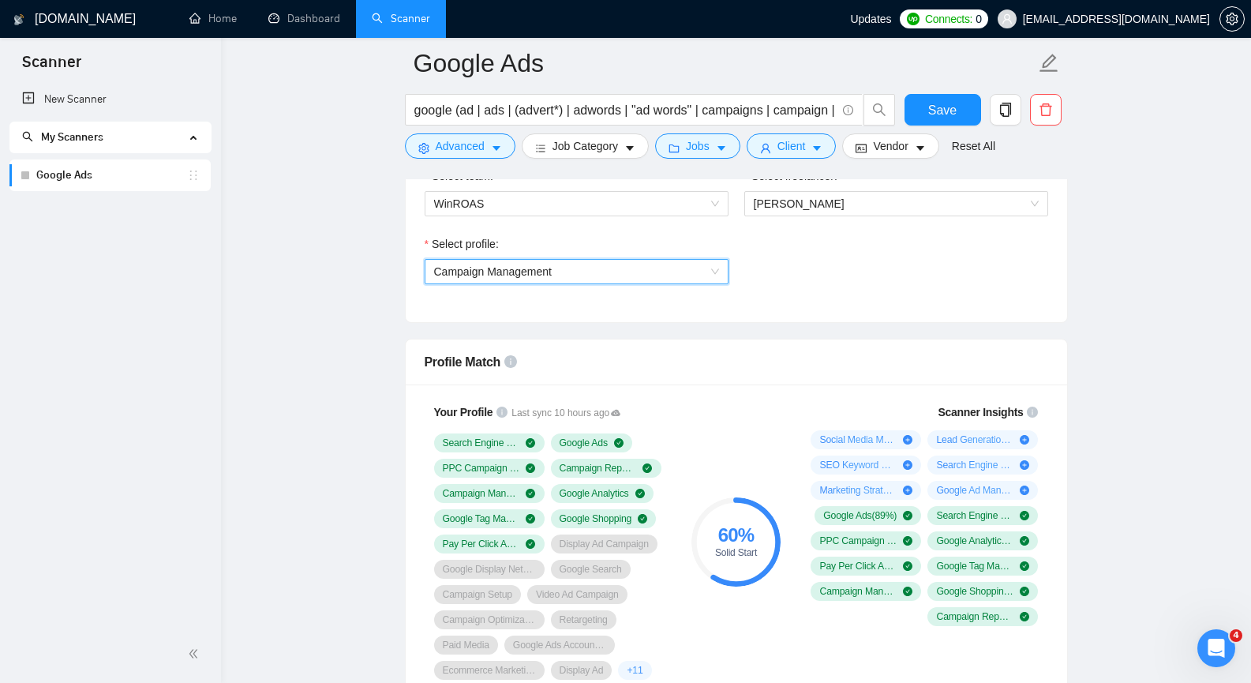
click at [523, 272] on span "Campaign Management" at bounding box center [493, 271] width 118 height 13
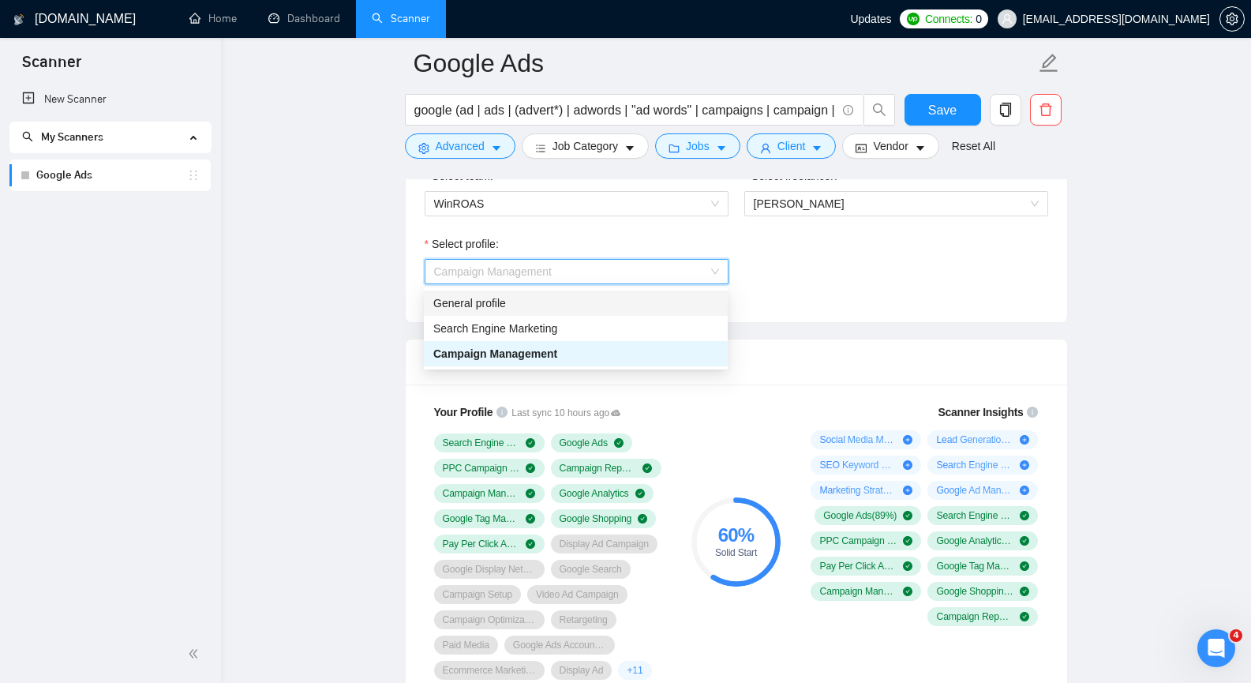
click at [508, 308] on div "General profile" at bounding box center [575, 302] width 285 height 17
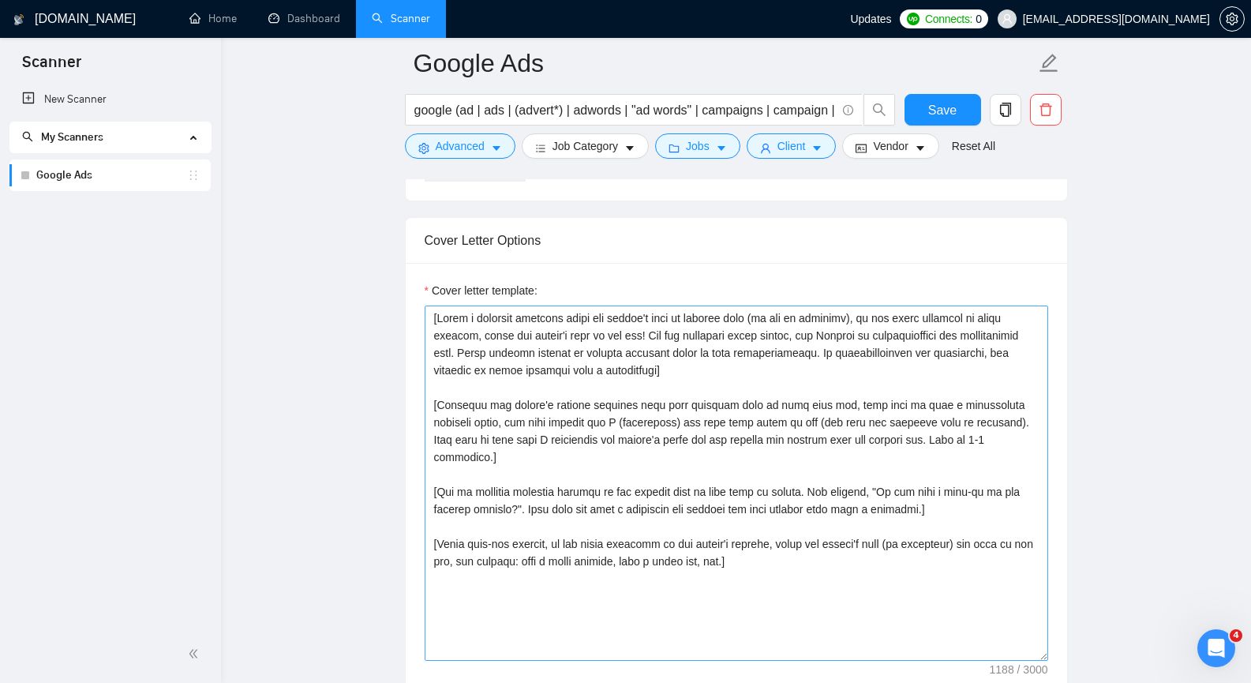
scroll to position [1737, 0]
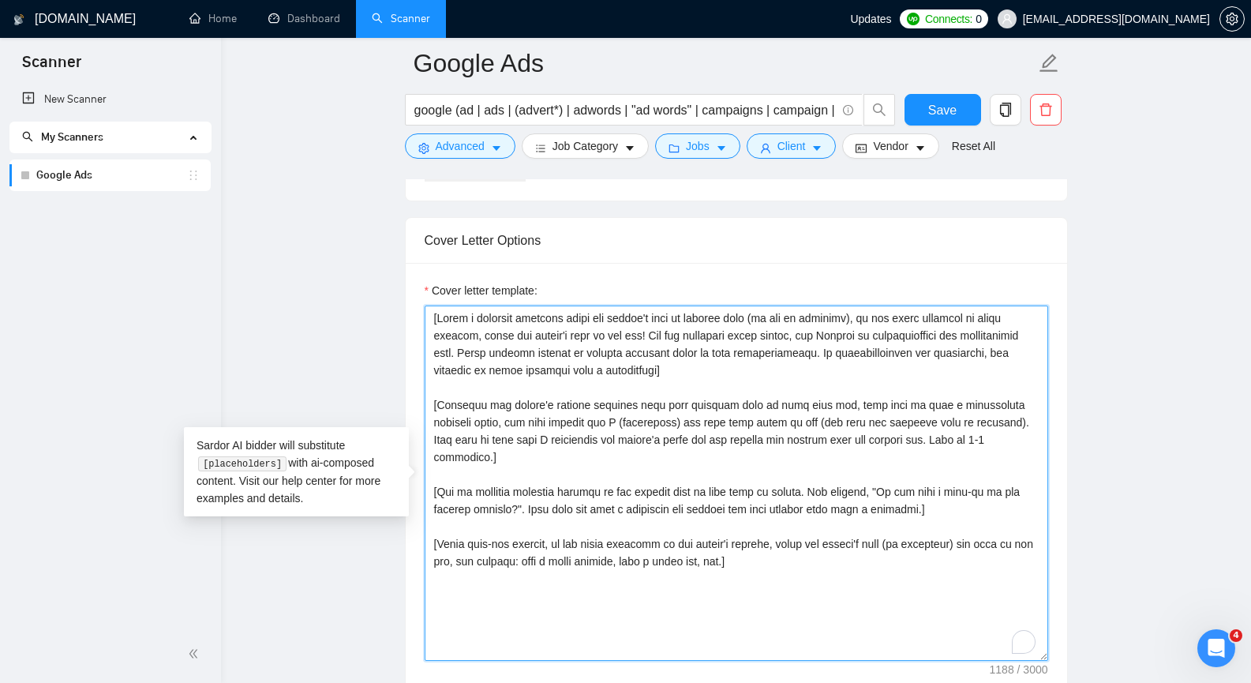
drag, startPoint x: 771, startPoint y: 557, endPoint x: 418, endPoint y: 313, distance: 429.0
click at [418, 313] on div "Cover letter template:" at bounding box center [737, 481] width 662 height 436
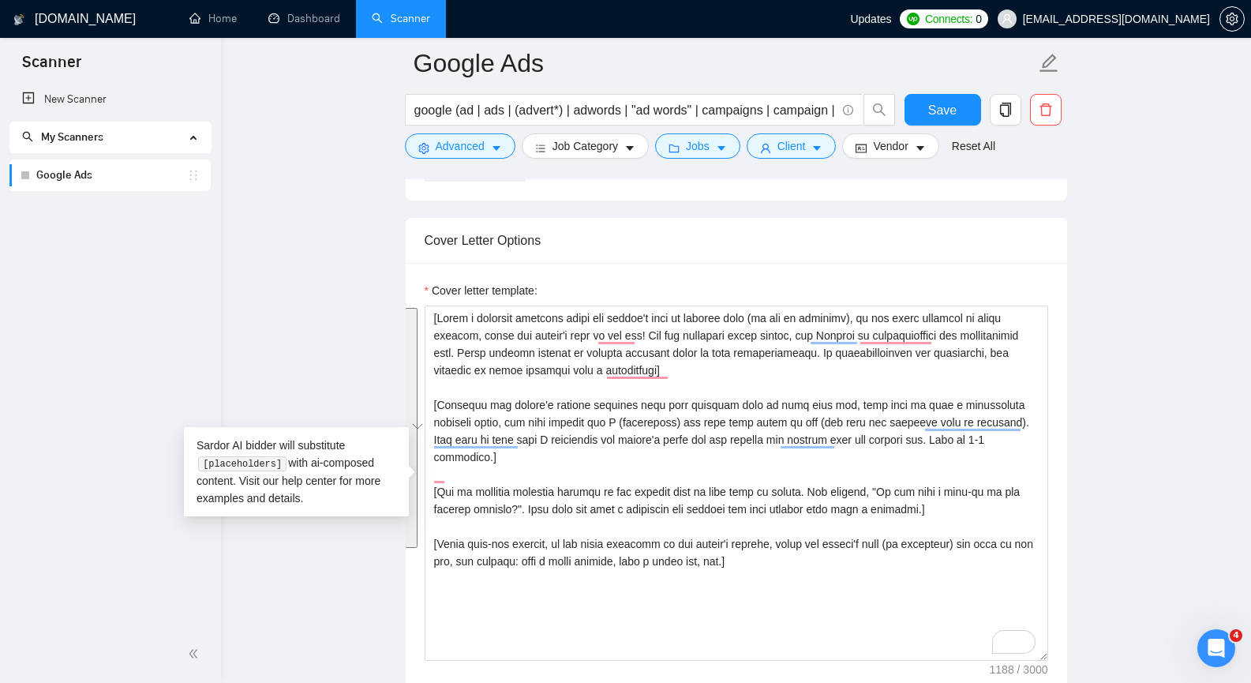
click at [1089, 283] on main "Google Ads google (ad | ads | (advert*) | adwords | "ad words" | campaigns | ca…" at bounding box center [736, 473] width 980 height 4294
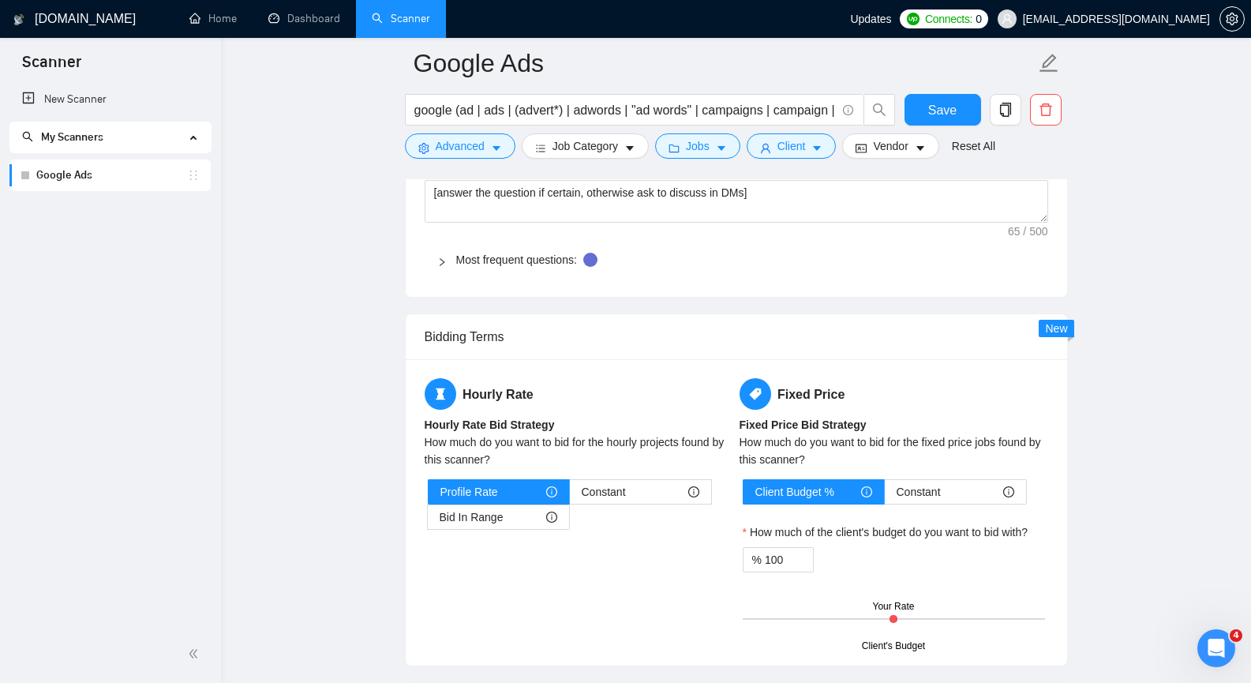
scroll to position [2289, 0]
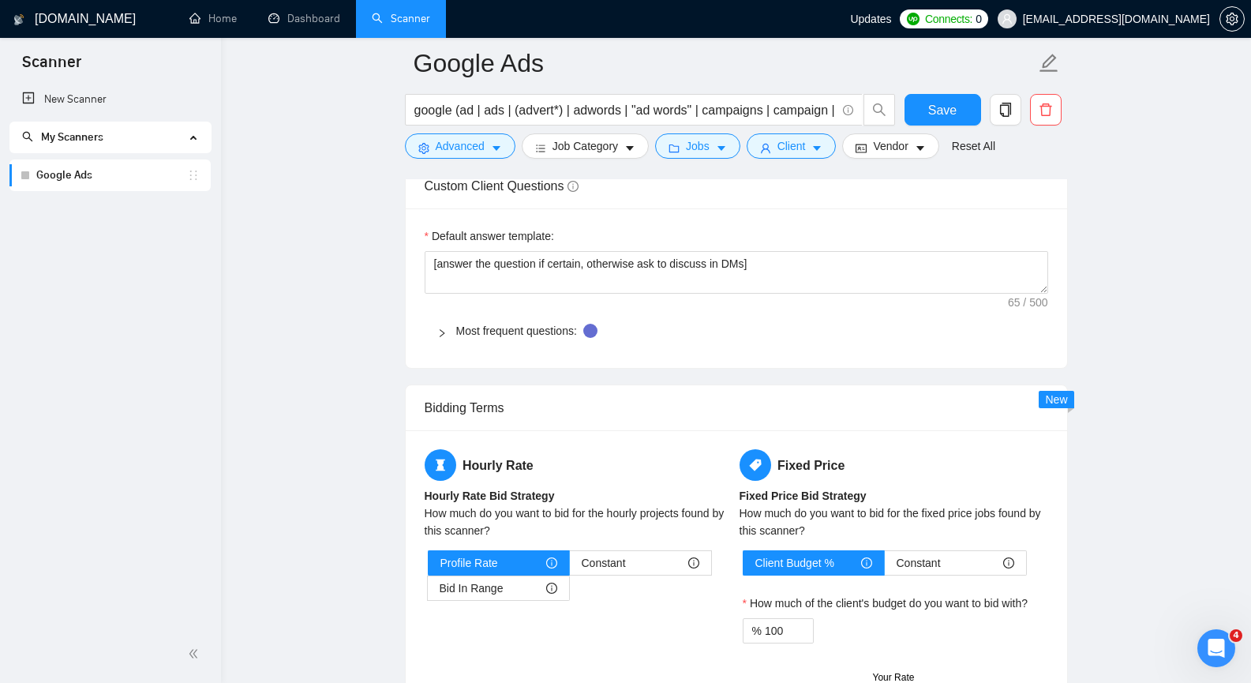
drag, startPoint x: 298, startPoint y: 198, endPoint x: 444, endPoint y: 163, distance: 150.1
drag, startPoint x: 766, startPoint y: 272, endPoint x: 423, endPoint y: 258, distance: 342.9
click at [423, 258] on div "Default answer template: [answer the question if certain, otherwise ask to disc…" at bounding box center [737, 287] width 662 height 159
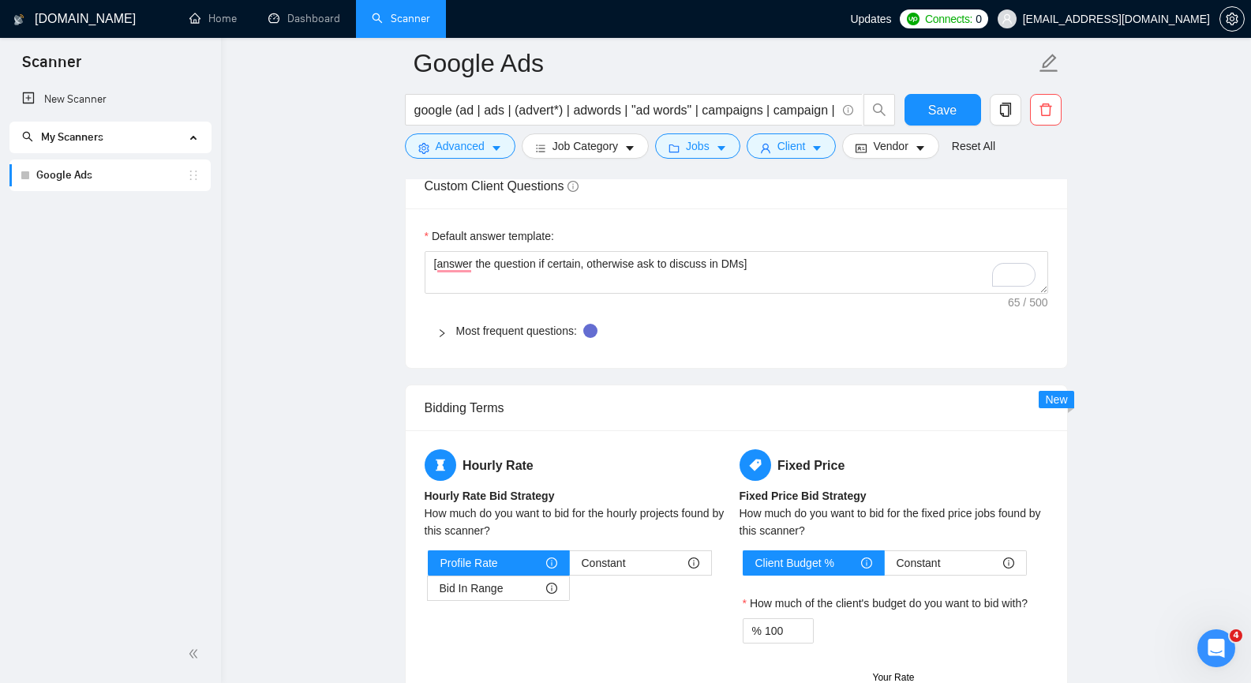
click at [437, 334] on icon "right" at bounding box center [441, 332] width 9 height 9
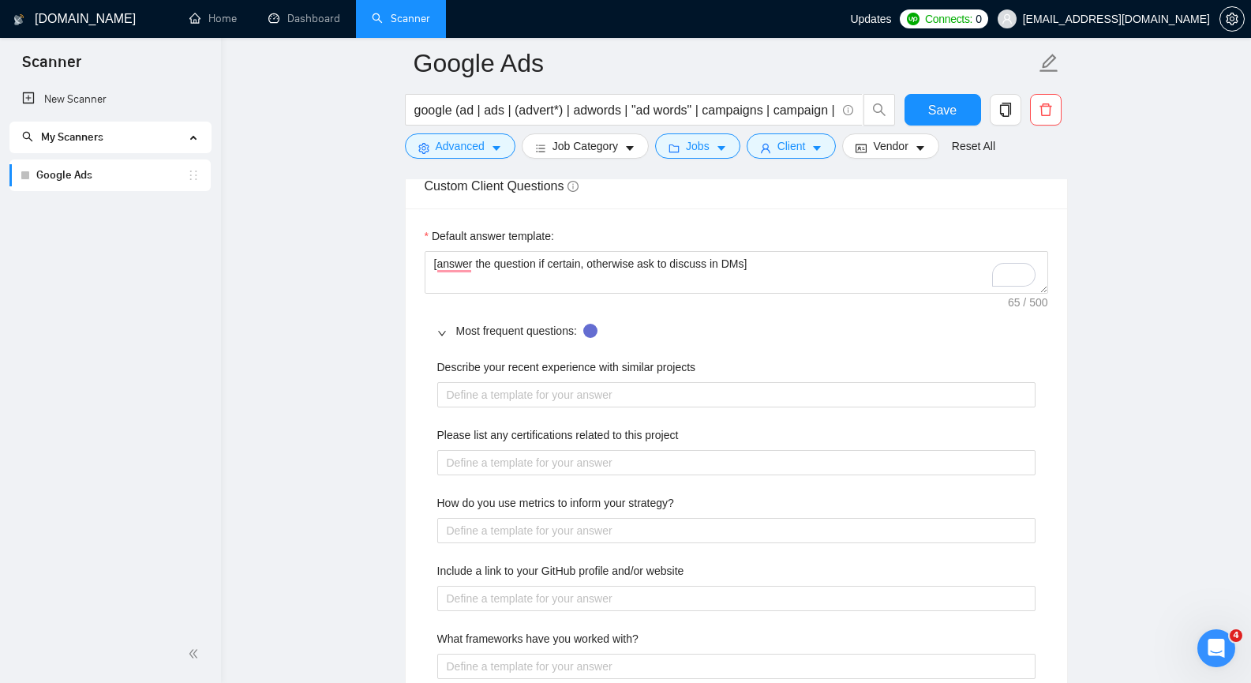
click at [440, 330] on icon "right" at bounding box center [441, 332] width 9 height 9
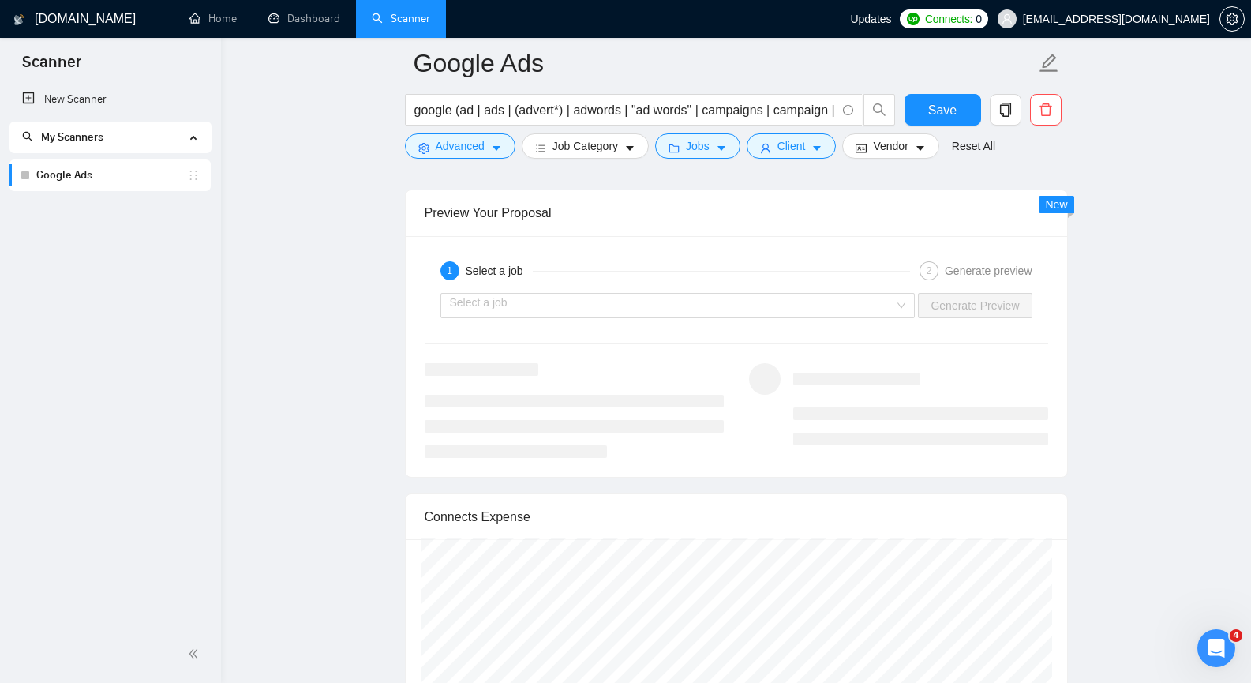
scroll to position [3000, 0]
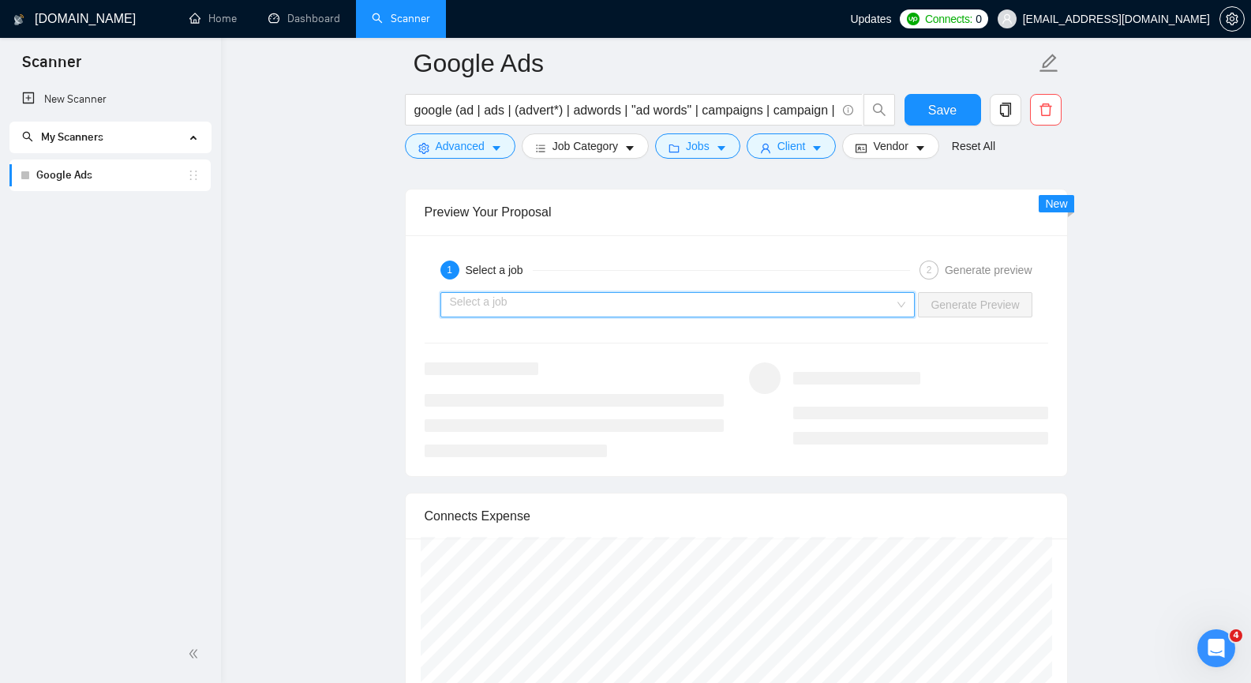
click at [508, 309] on input "search" at bounding box center [672, 305] width 445 height 24
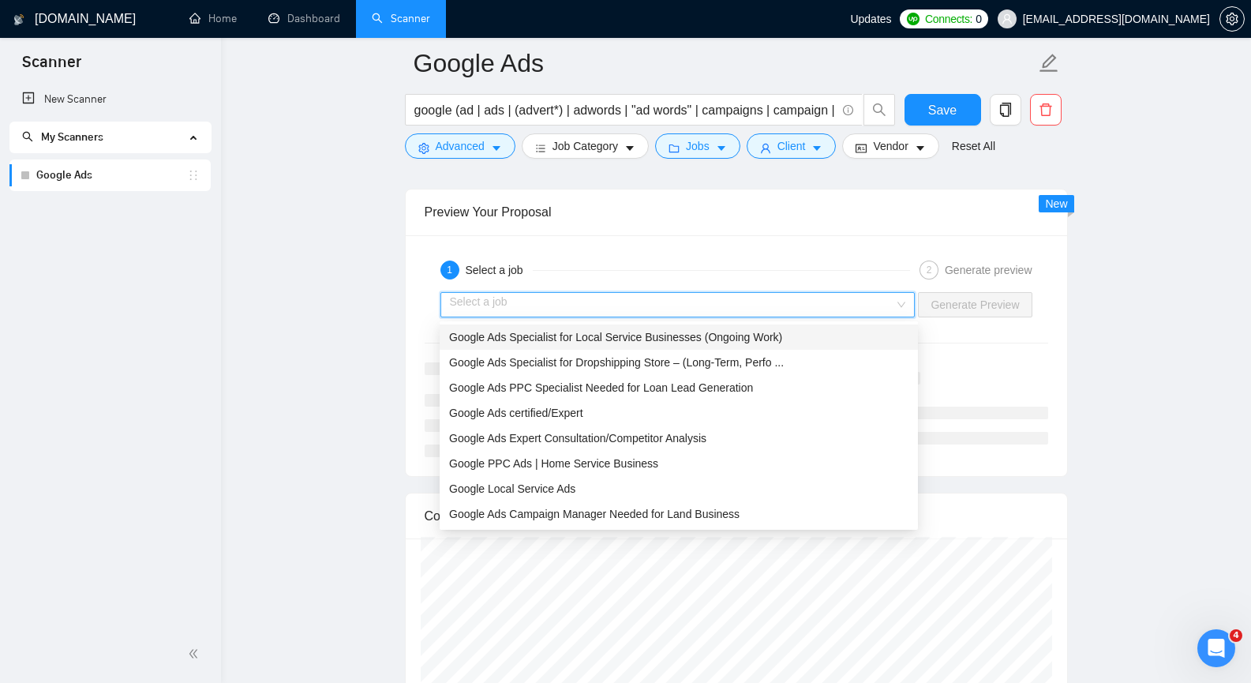
click at [499, 339] on span "Google Ads Specialist for Local Service Businesses (Ongoing Work)" at bounding box center [615, 337] width 333 height 13
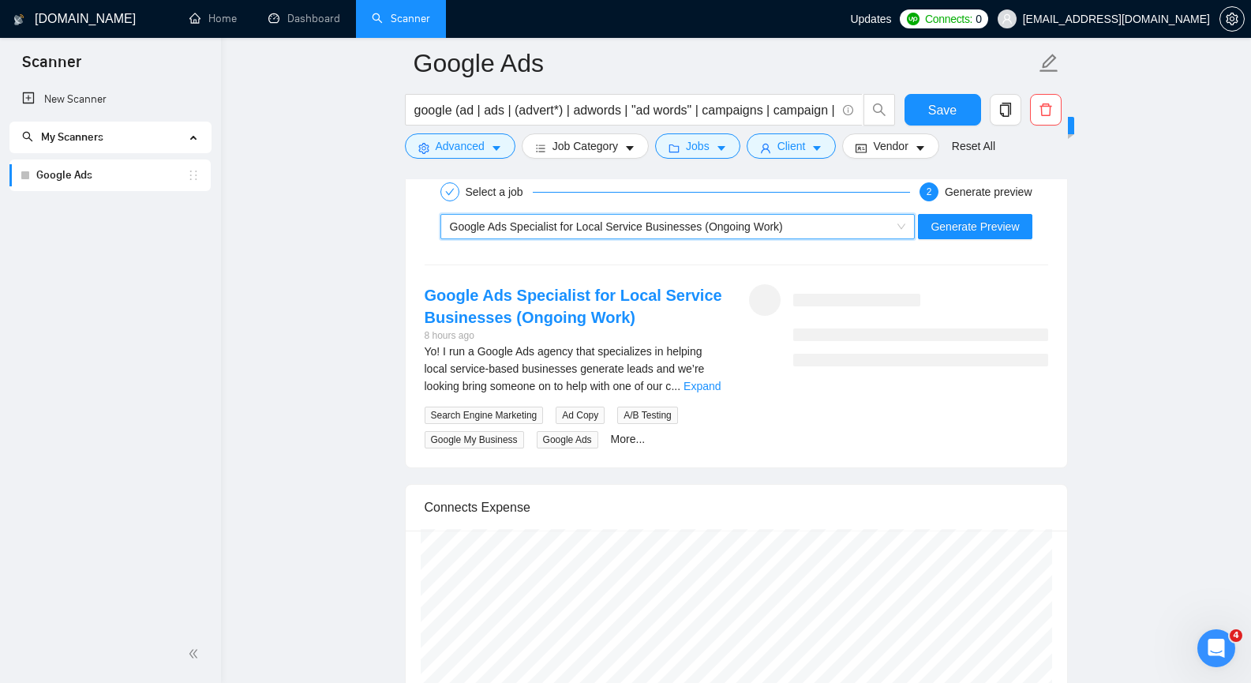
scroll to position [3079, 0]
click at [714, 384] on link "Expand" at bounding box center [702, 385] width 37 height 13
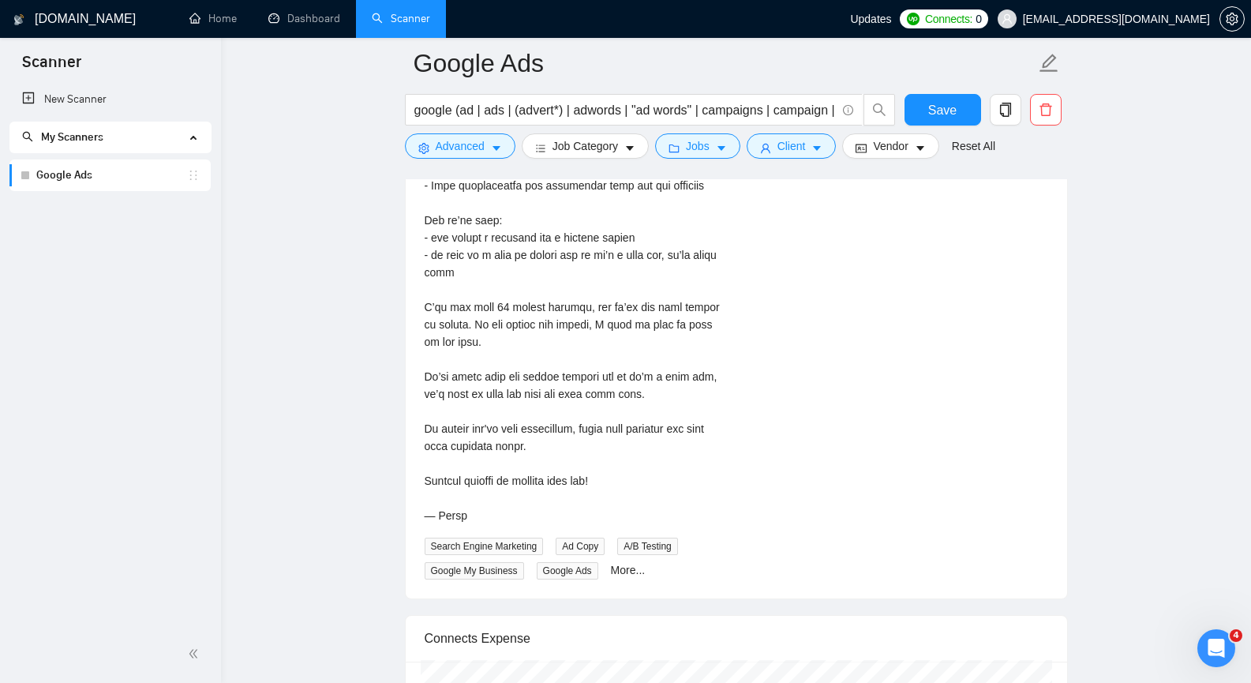
scroll to position [4026, 0]
click at [628, 563] on link "More..." at bounding box center [628, 569] width 35 height 13
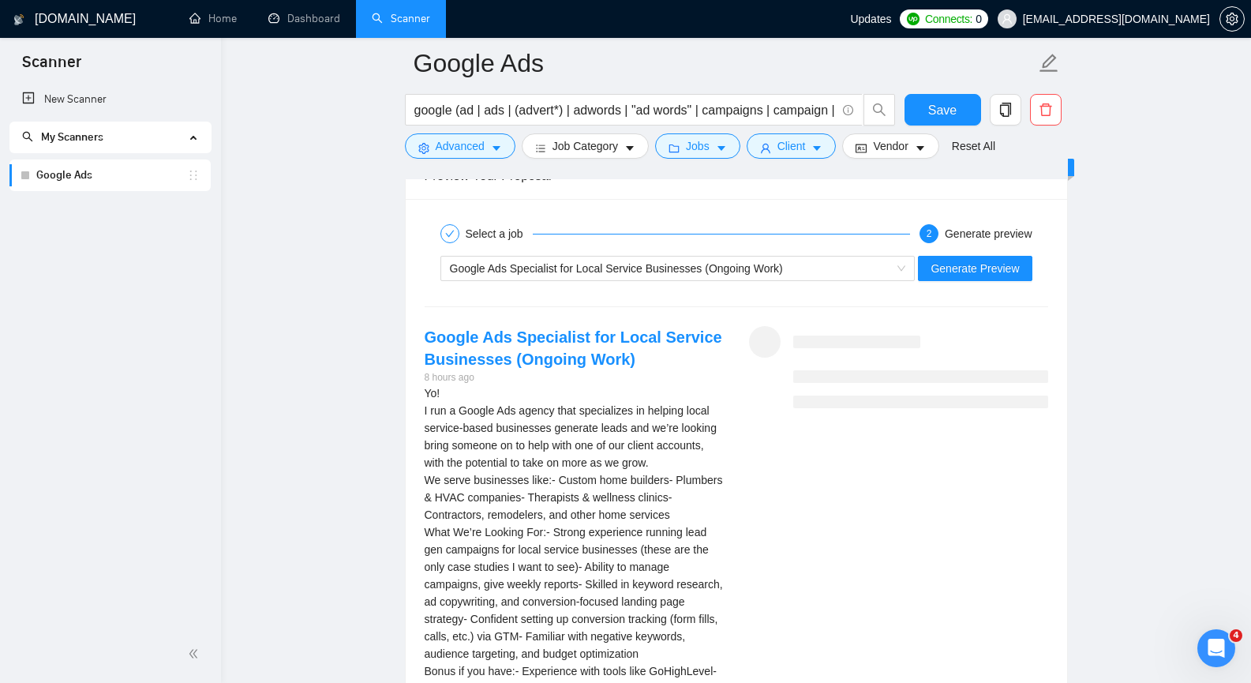
scroll to position [2974, 0]
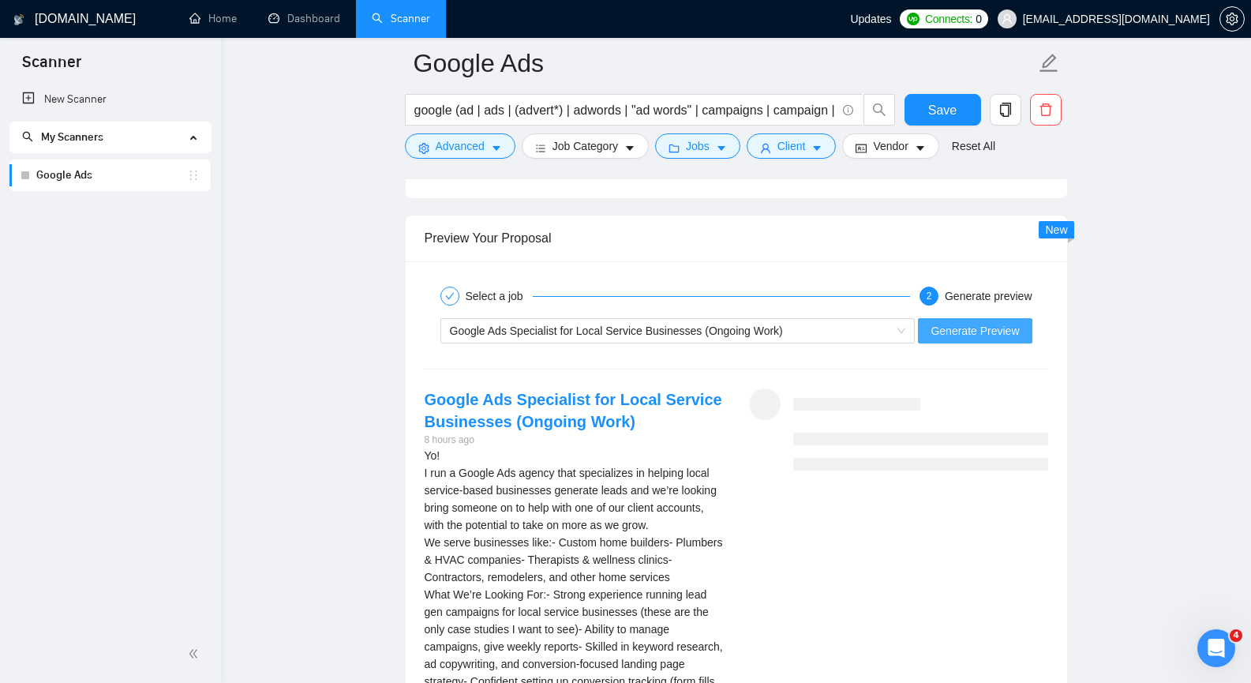
click at [988, 337] on span "Generate Preview" at bounding box center [975, 330] width 88 height 17
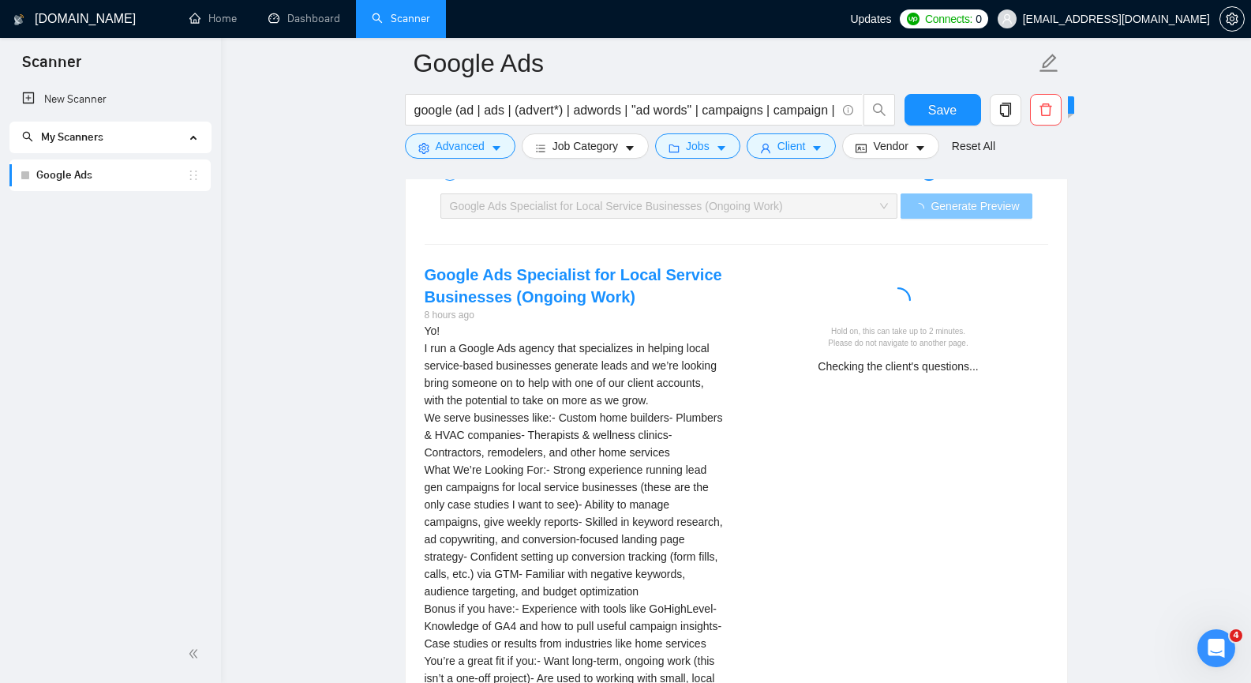
scroll to position [3053, 0]
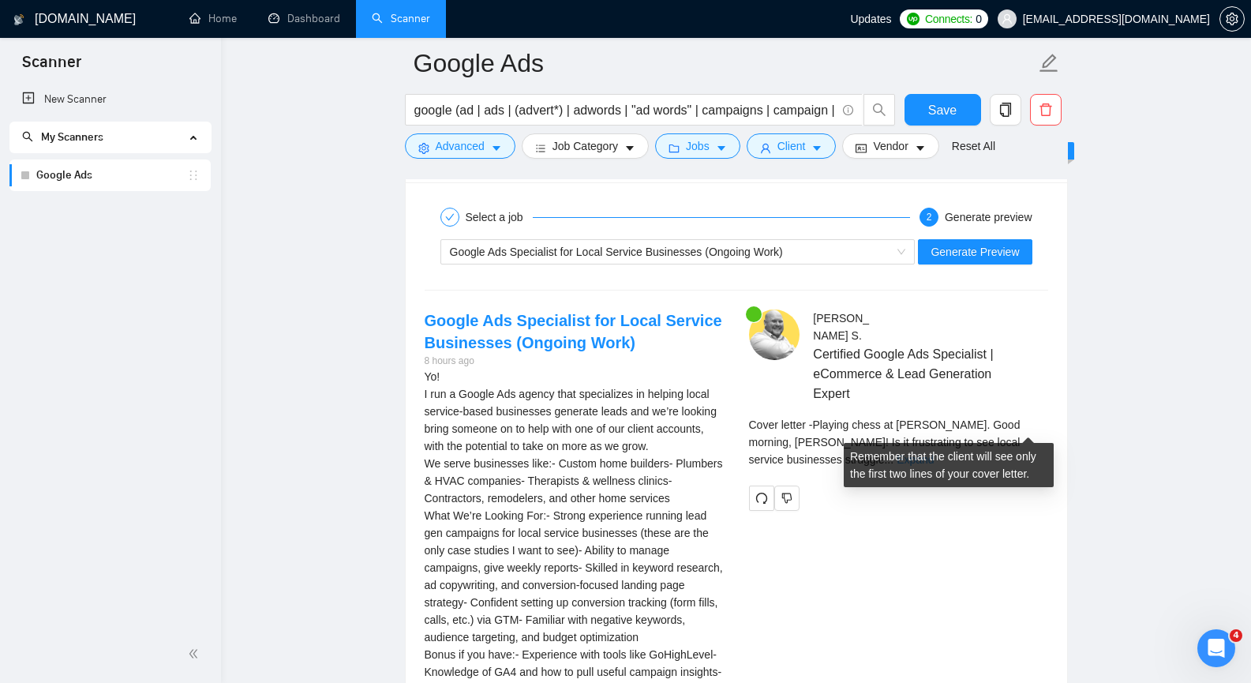
click at [934, 453] on link "Expand" at bounding box center [915, 459] width 37 height 13
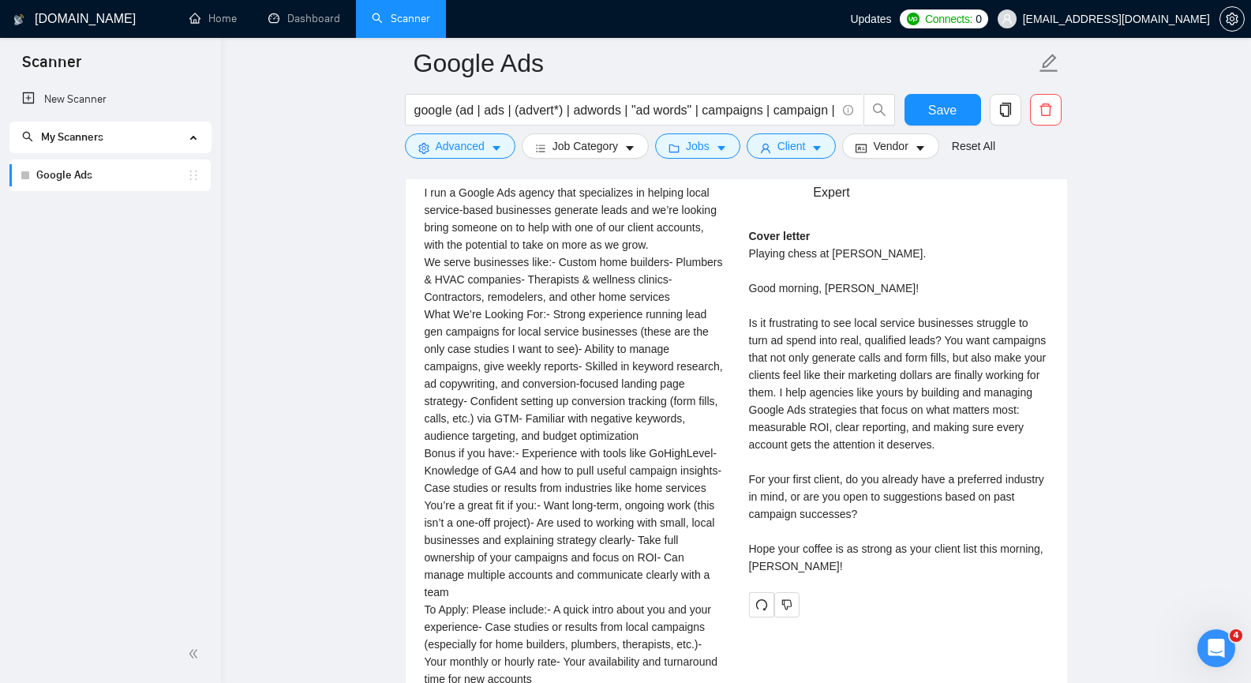
scroll to position [3211, 0]
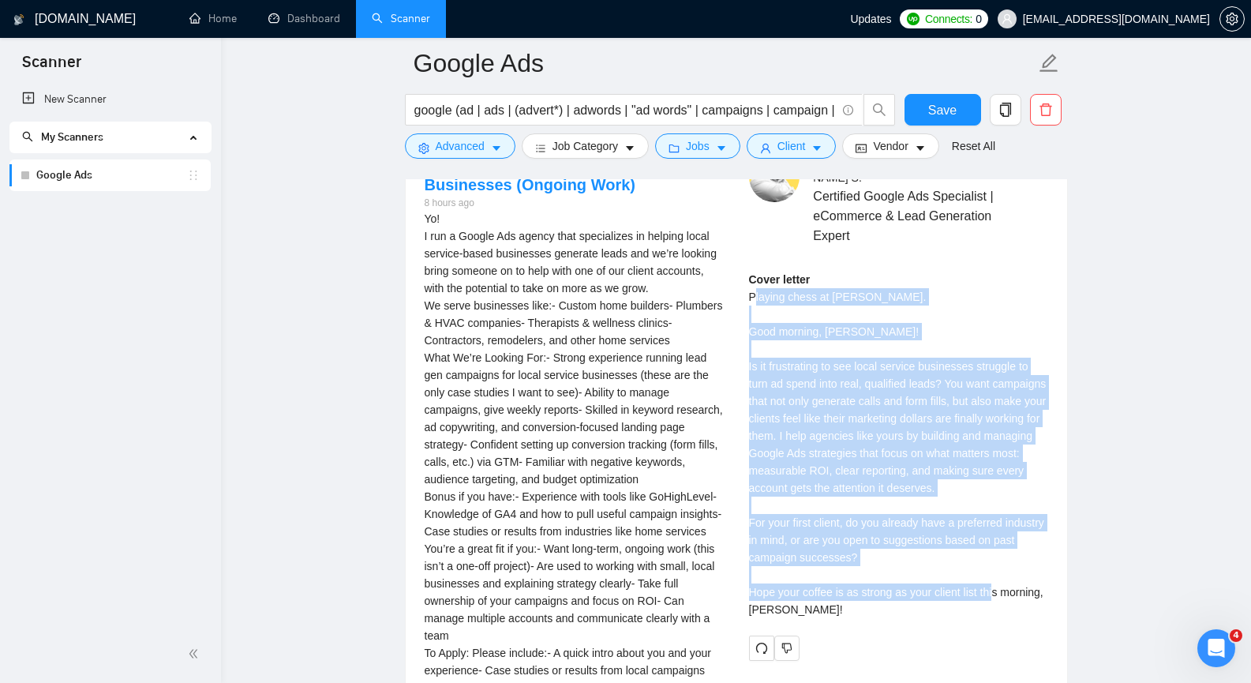
drag, startPoint x: 752, startPoint y: 279, endPoint x: 793, endPoint y: 598, distance: 321.7
click at [793, 598] on div "Cover letter Playing chess at [PERSON_NAME]. Good morning, [PERSON_NAME]! Is it…" at bounding box center [898, 444] width 299 height 347
click at [773, 300] on div "Cover letter Playing chess at [PERSON_NAME]. Good morning, [PERSON_NAME]! Is it…" at bounding box center [898, 444] width 299 height 347
click at [756, 279] on div "Cover letter Playing chess at [PERSON_NAME]. Good morning, [PERSON_NAME]! Is it…" at bounding box center [898, 444] width 299 height 347
drag, startPoint x: 751, startPoint y: 286, endPoint x: 810, endPoint y: 592, distance: 312.0
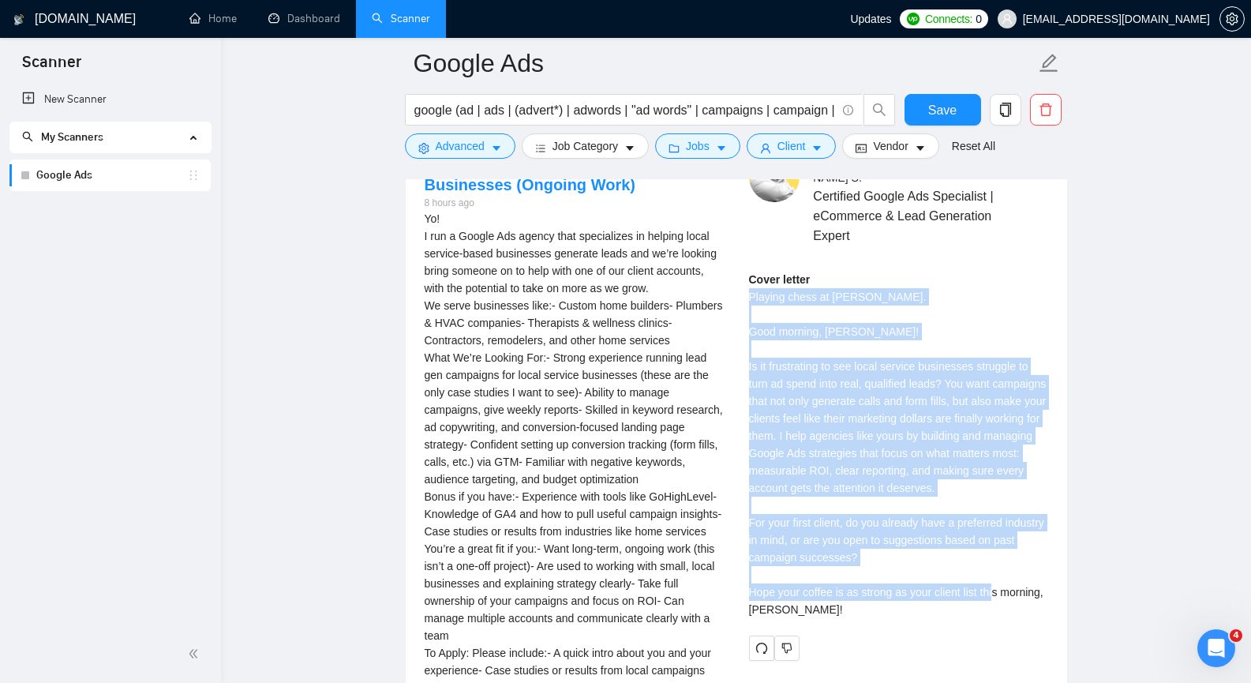
click at [810, 592] on div "Cover letter Playing chess at [PERSON_NAME]. Good morning, [PERSON_NAME]! Is it…" at bounding box center [898, 444] width 299 height 347
copy div "Playing chess at [PERSON_NAME]. Good morning, [PERSON_NAME]! Is it frustrating …"
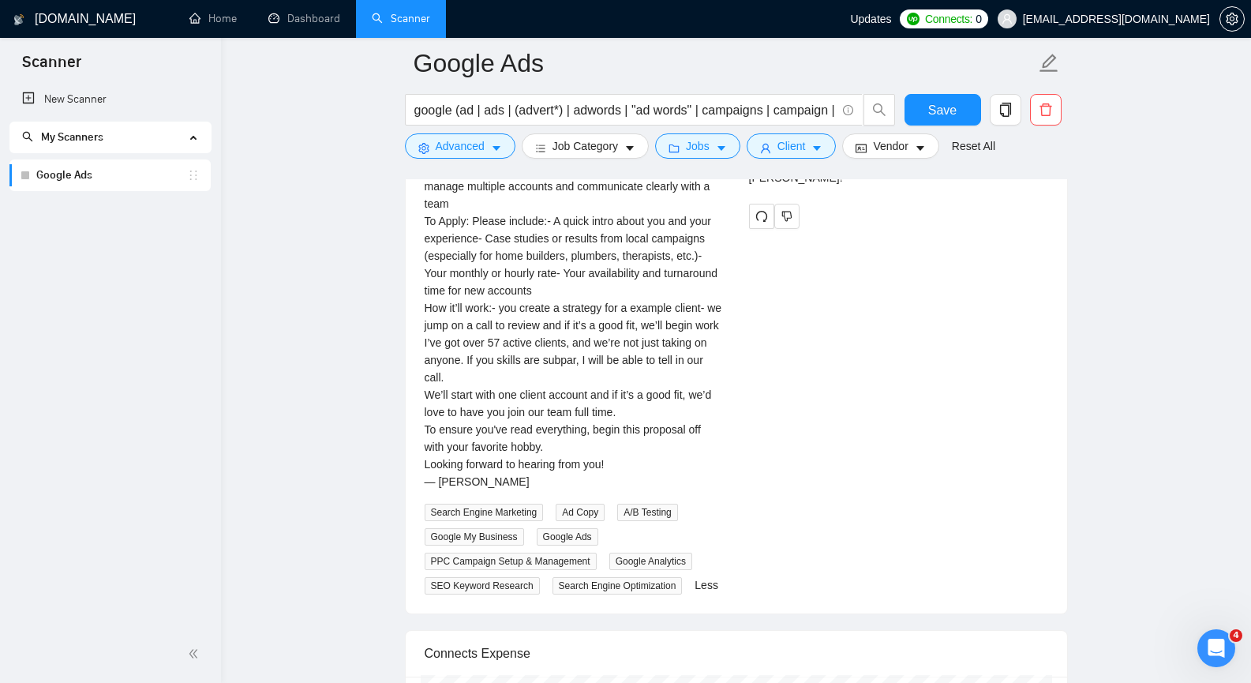
scroll to position [3605, 0]
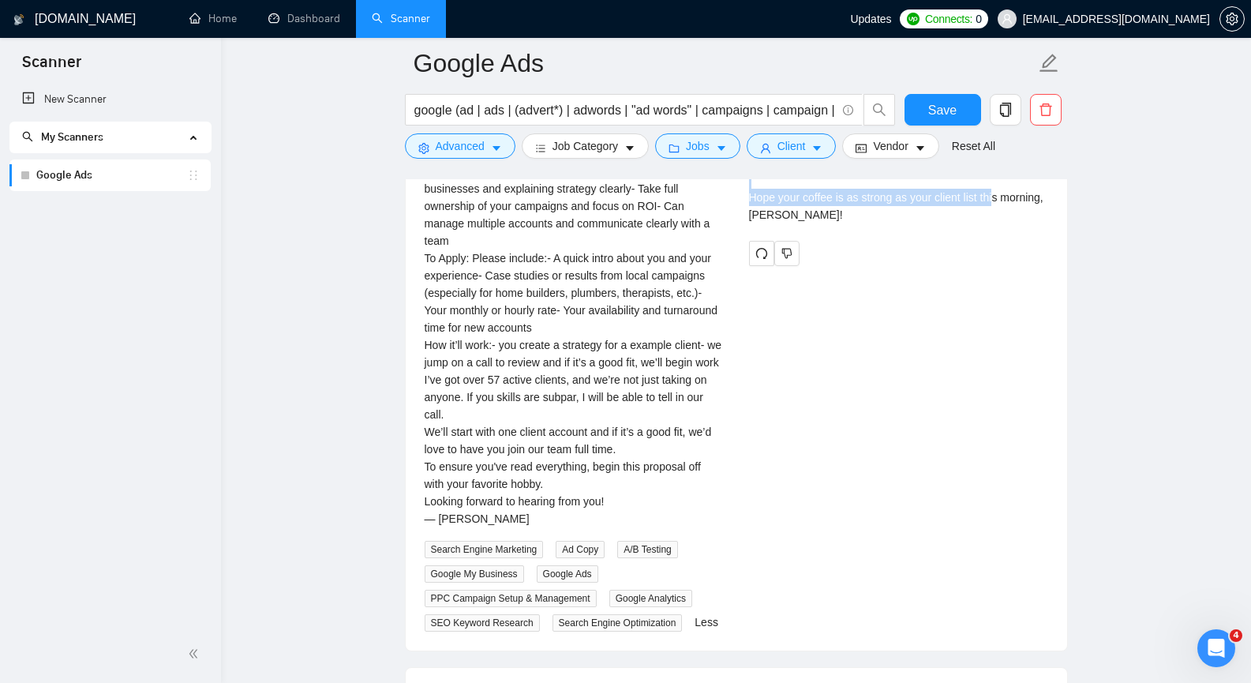
drag, startPoint x: 558, startPoint y: 280, endPoint x: 621, endPoint y: 272, distance: 63.6
click at [621, 272] on div "Yo! I run a Google Ads agency that specializes in helping local service-based b…" at bounding box center [574, 171] width 299 height 712
copy div "GoHighLevel"
click at [865, 388] on div "Google Ads Specialist for Local Service Businesses (Ongoing Work) 8 hours ago Y…" at bounding box center [736, 194] width 649 height 875
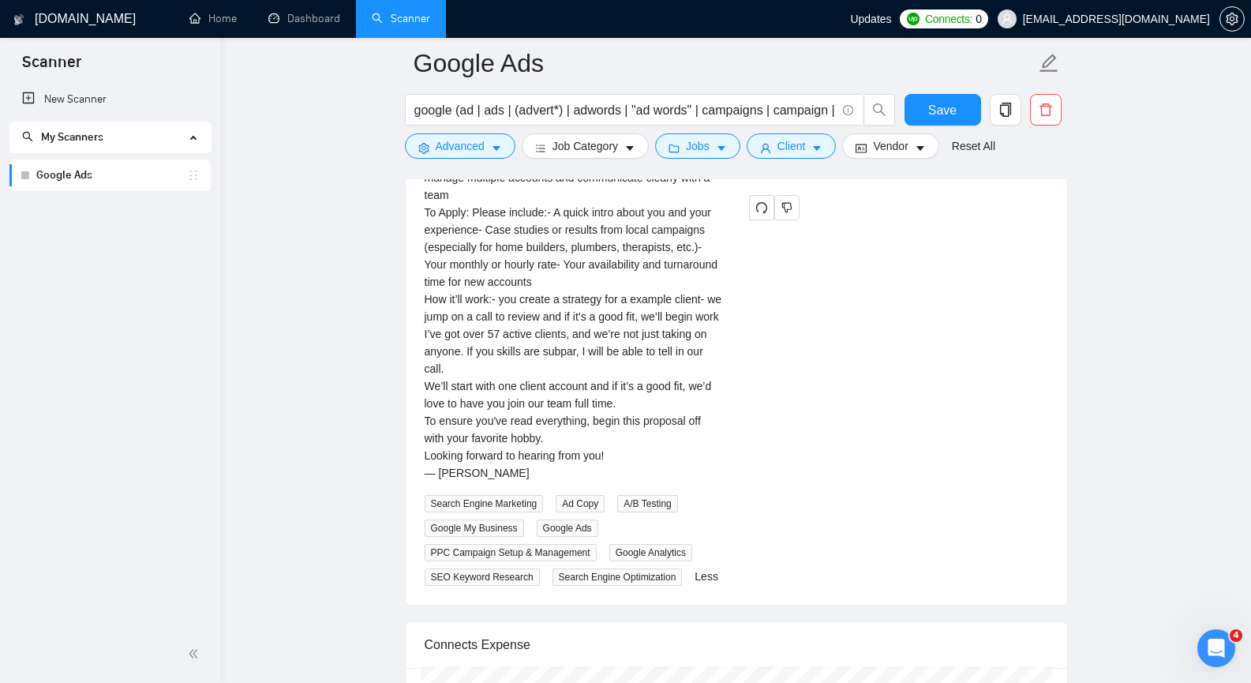
scroll to position [3684, 0]
